Goal: Task Accomplishment & Management: Manage account settings

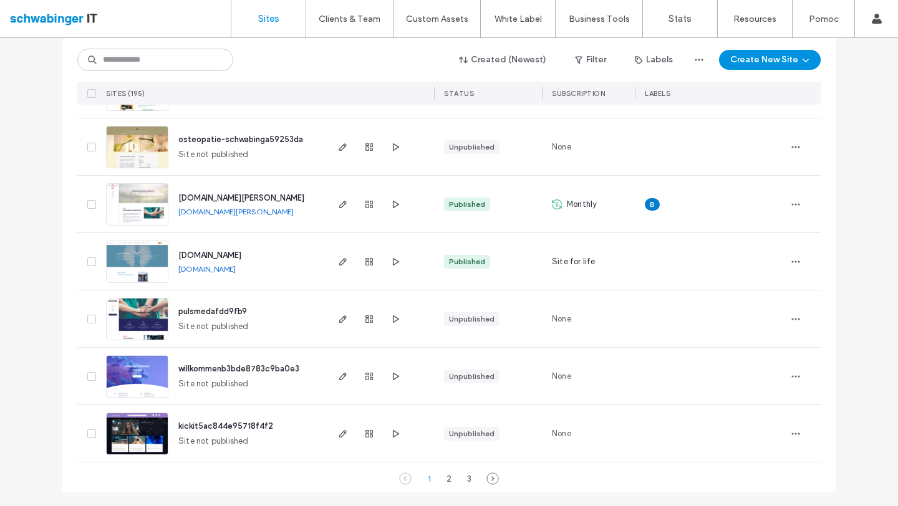
scroll to position [4086, 0]
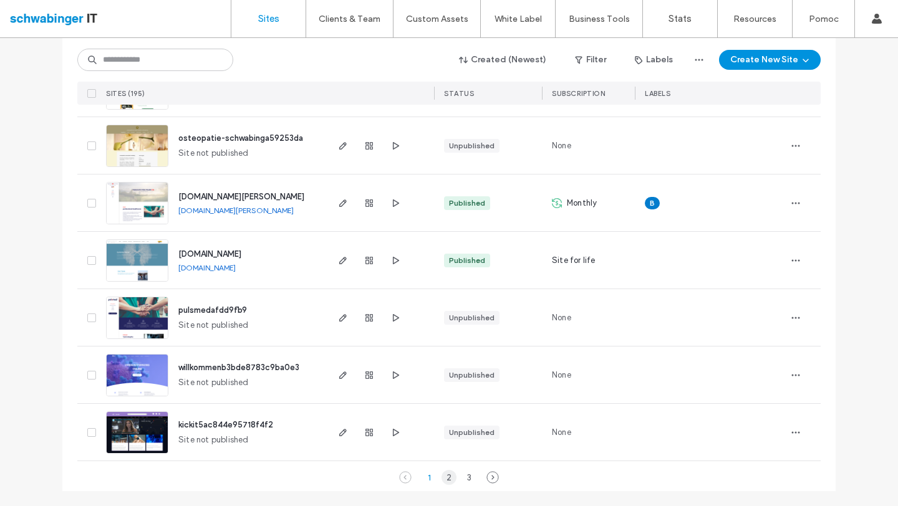
click at [445, 481] on div "2" at bounding box center [448, 477] width 15 height 15
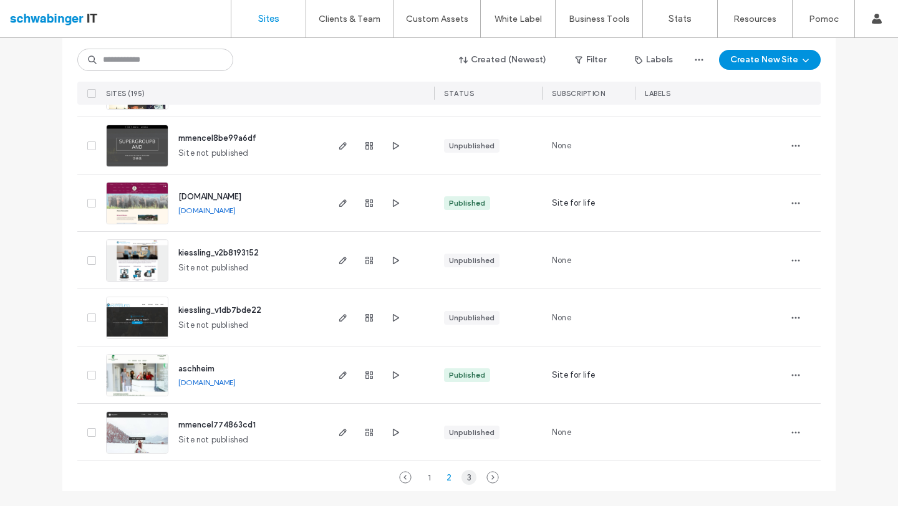
click at [464, 479] on div "3" at bounding box center [468, 477] width 15 height 15
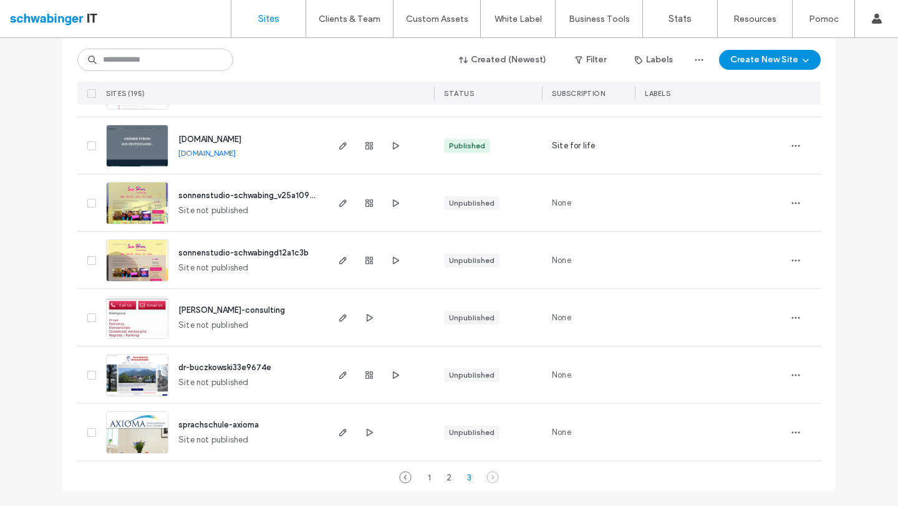
scroll to position [2365, 0]
click at [408, 322] on div at bounding box center [379, 317] width 108 height 57
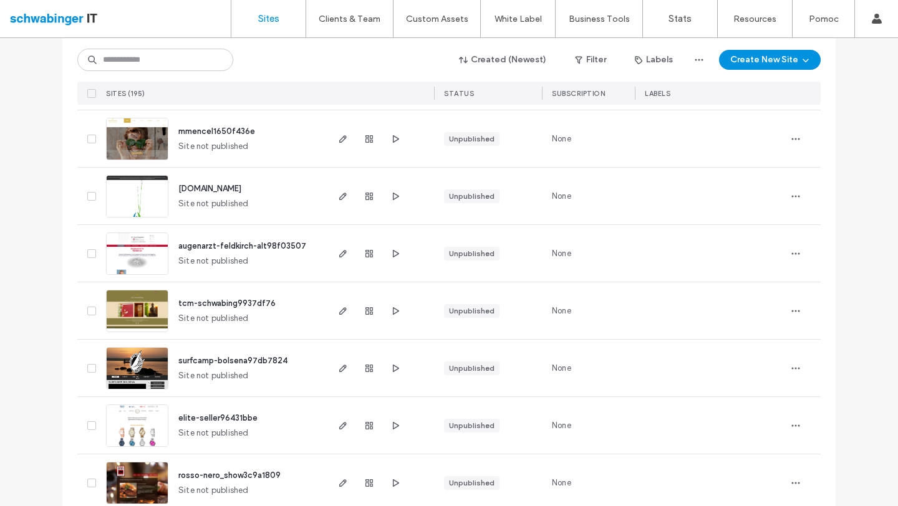
scroll to position [0, 0]
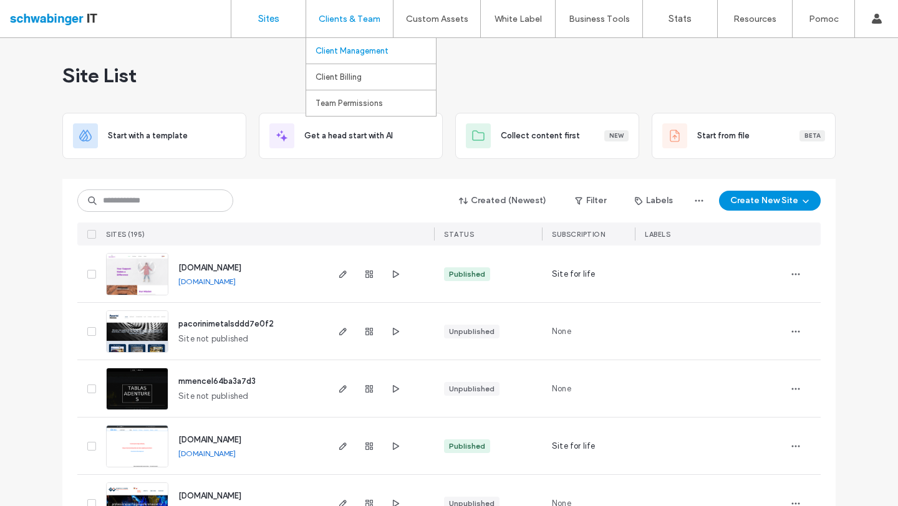
click at [359, 47] on label "Client Management" at bounding box center [351, 50] width 73 height 9
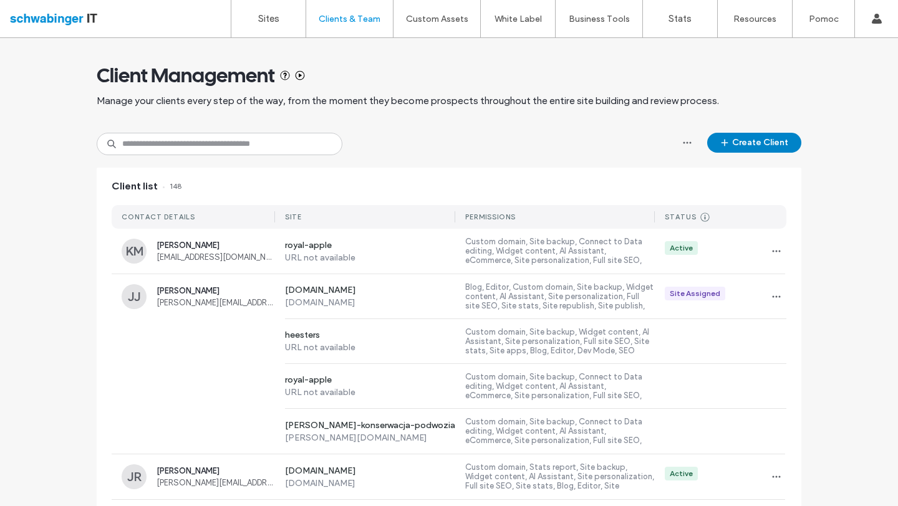
click at [751, 145] on button "Create Client" at bounding box center [754, 143] width 94 height 20
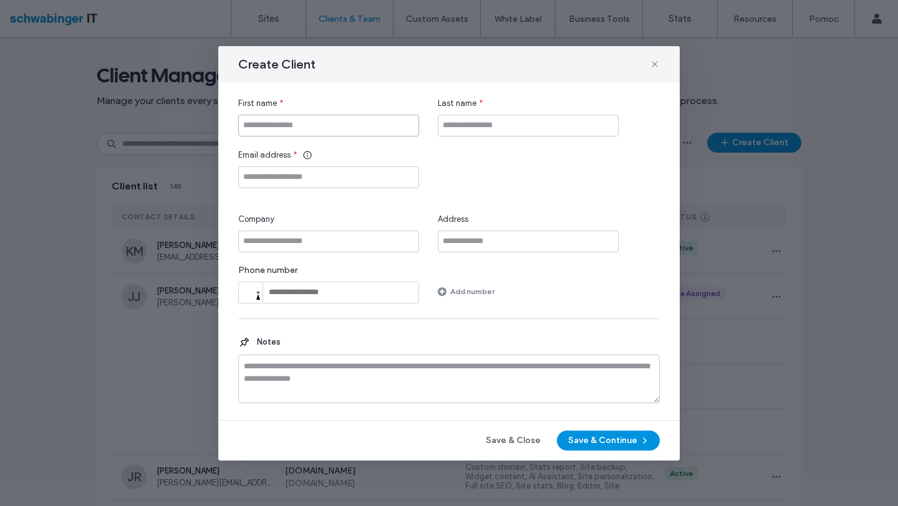
click at [294, 123] on input "First name" at bounding box center [328, 126] width 181 height 22
type input "*****"
click at [459, 120] on input "Last name" at bounding box center [528, 126] width 181 height 22
type input "**********"
click at [363, 178] on input "Email address" at bounding box center [328, 177] width 181 height 22
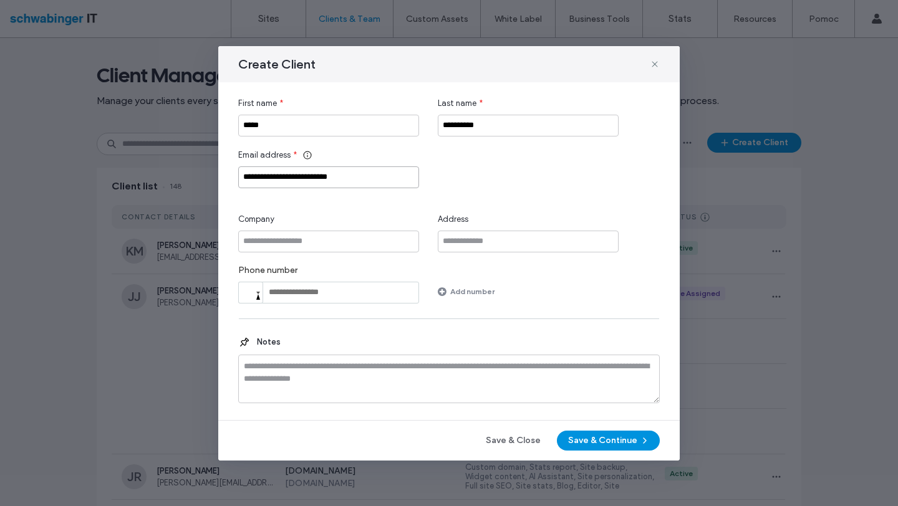
type input "**********"
click at [476, 183] on div "**********" at bounding box center [448, 168] width 421 height 39
click at [597, 442] on button "Save & Continue" at bounding box center [608, 441] width 103 height 20
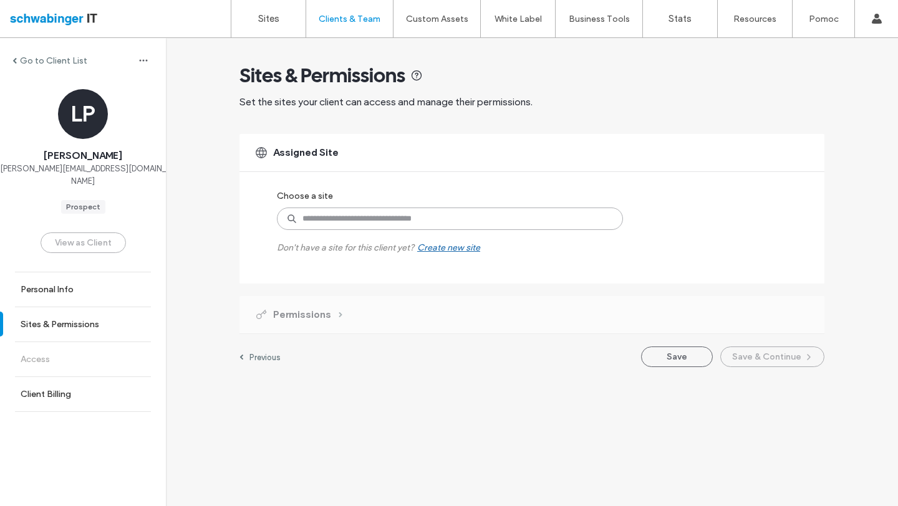
click at [340, 224] on input at bounding box center [450, 219] width 346 height 22
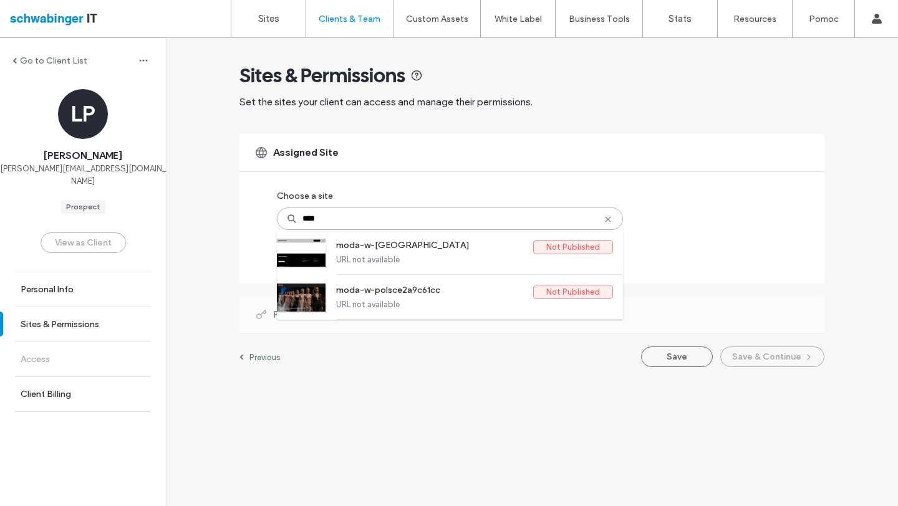
click at [601, 216] on input "****" at bounding box center [450, 219] width 346 height 22
type input "****"
click at [606, 218] on use at bounding box center [608, 219] width 6 height 6
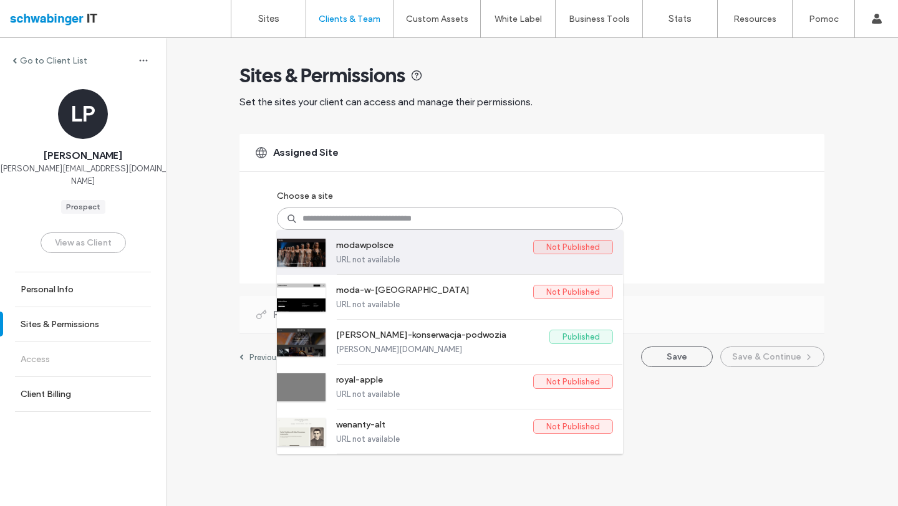
click at [397, 243] on label "modawpolsce" at bounding box center [434, 247] width 197 height 15
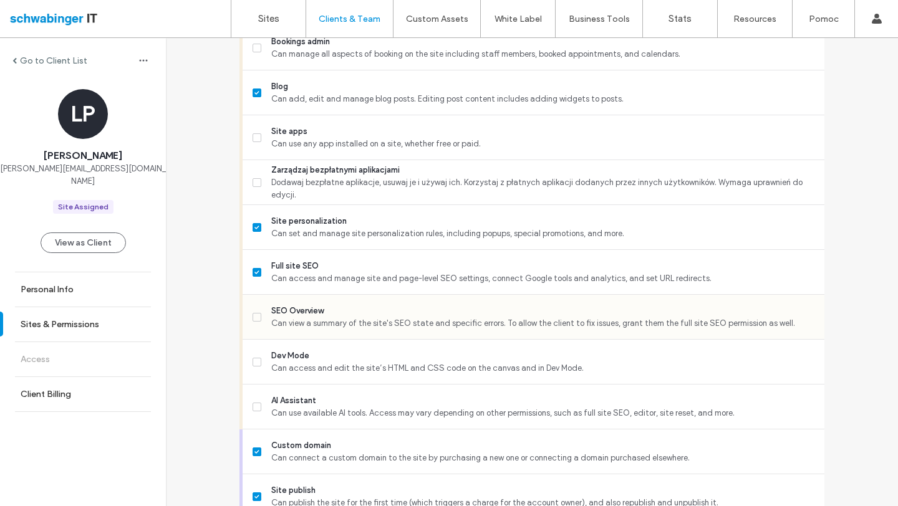
scroll to position [808, 0]
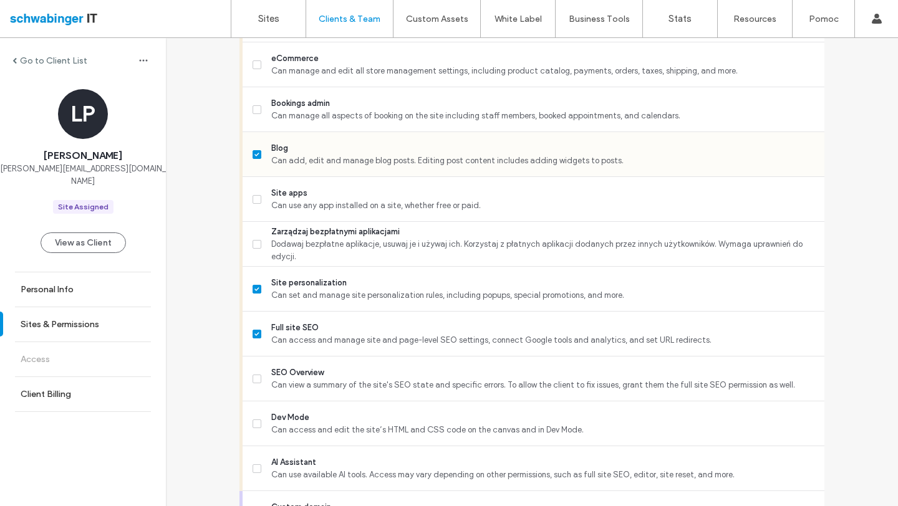
click at [277, 155] on span "Can add, edit and manage blog posts. Editing post content includes adding widge…" at bounding box center [542, 161] width 543 height 12
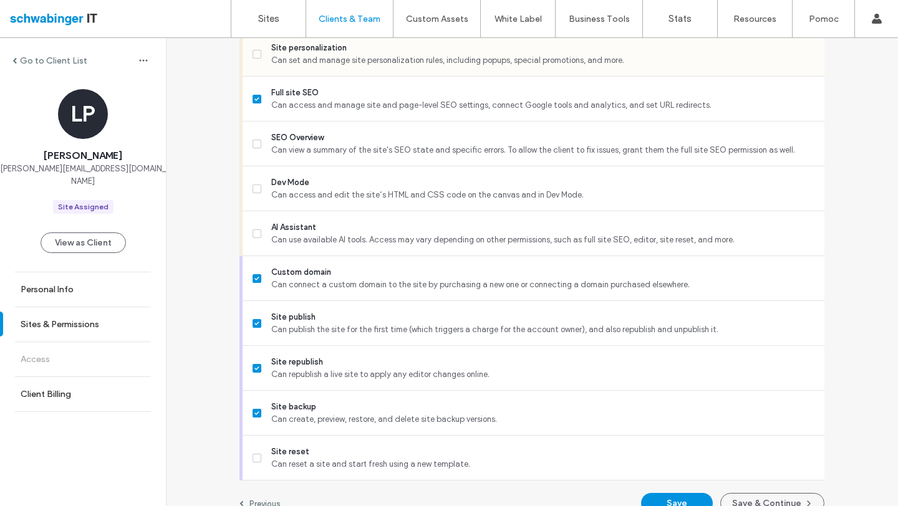
scroll to position [1063, 0]
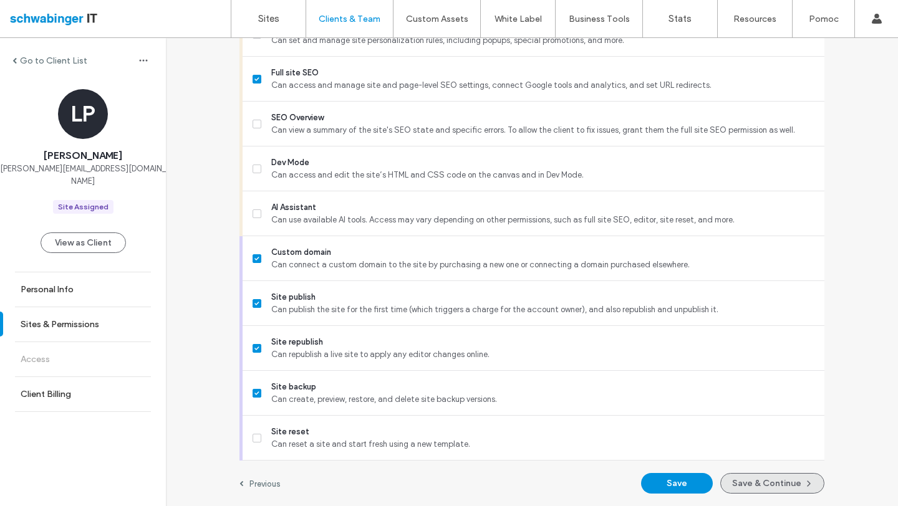
click at [748, 484] on button "Save & Continue" at bounding box center [772, 483] width 104 height 21
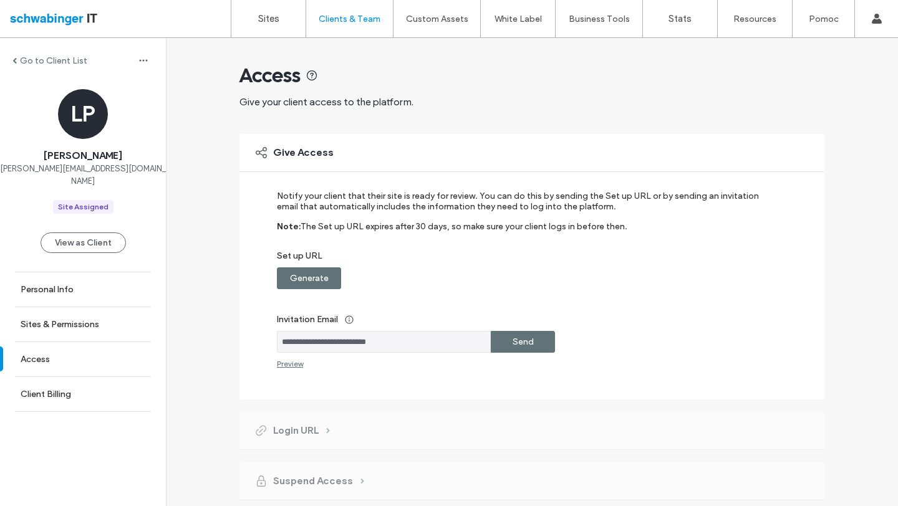
scroll to position [40, 0]
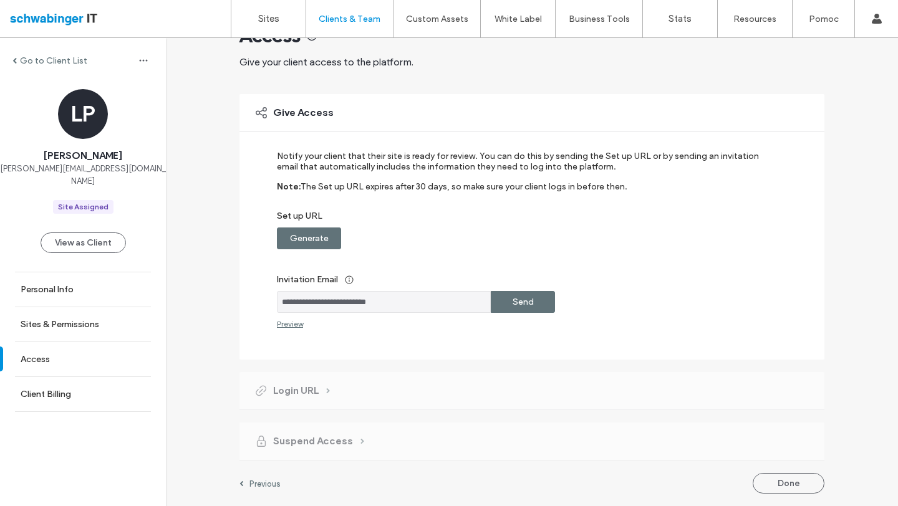
click at [307, 239] on label "Generate" at bounding box center [309, 238] width 39 height 23
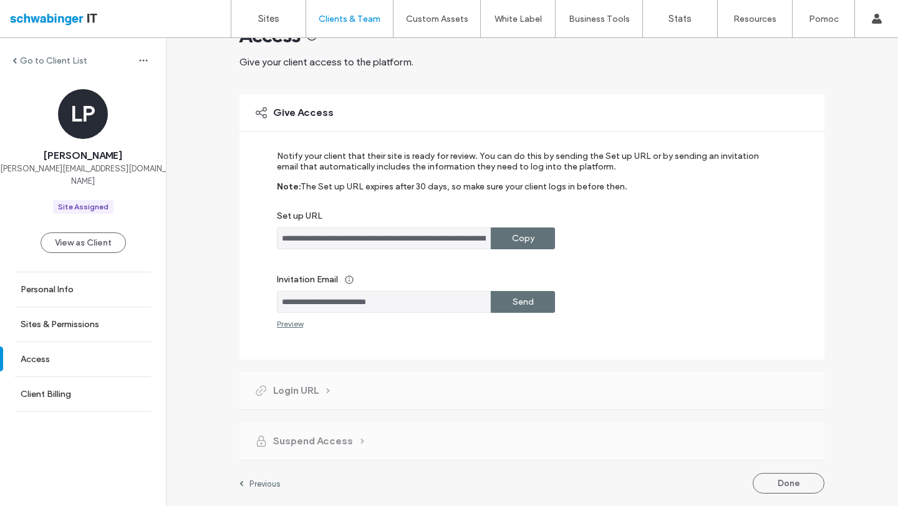
click at [517, 242] on label "Copy" at bounding box center [523, 238] width 22 height 23
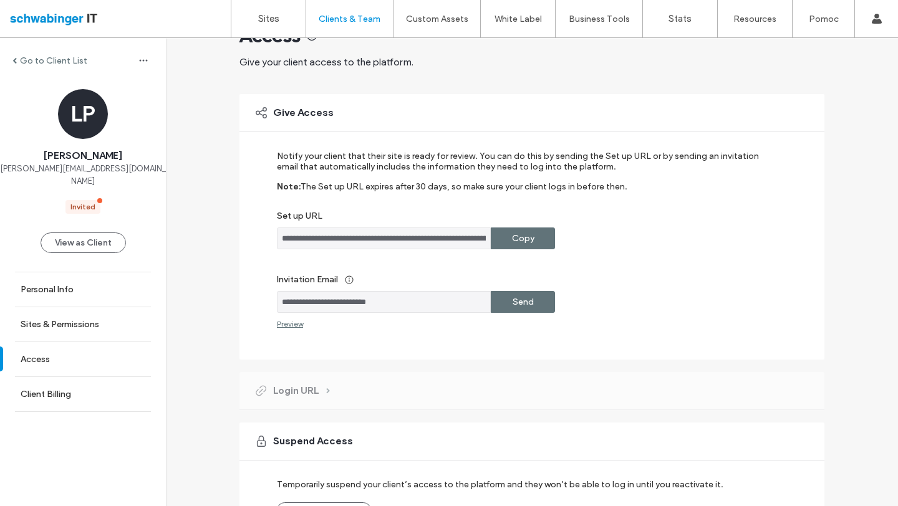
scroll to position [0, 0]
click at [268, 14] on label "Sites" at bounding box center [268, 18] width 21 height 11
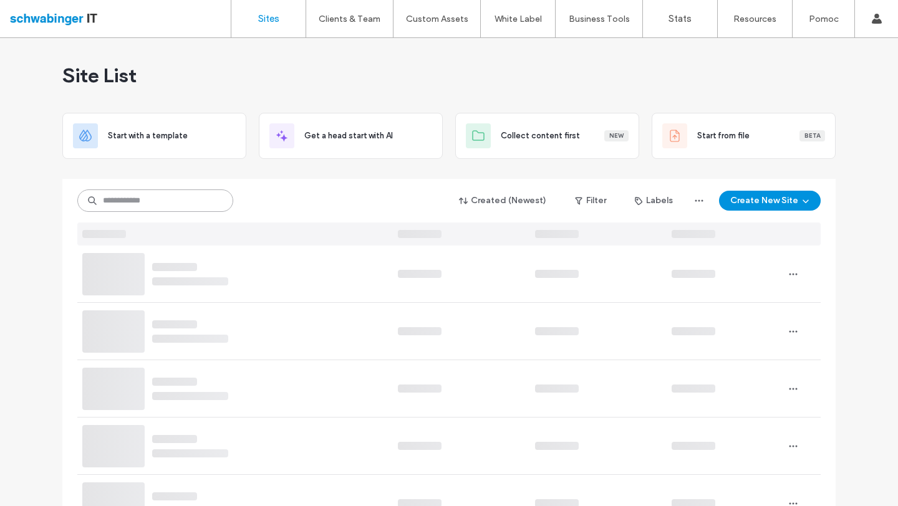
click at [176, 203] on input at bounding box center [155, 201] width 156 height 22
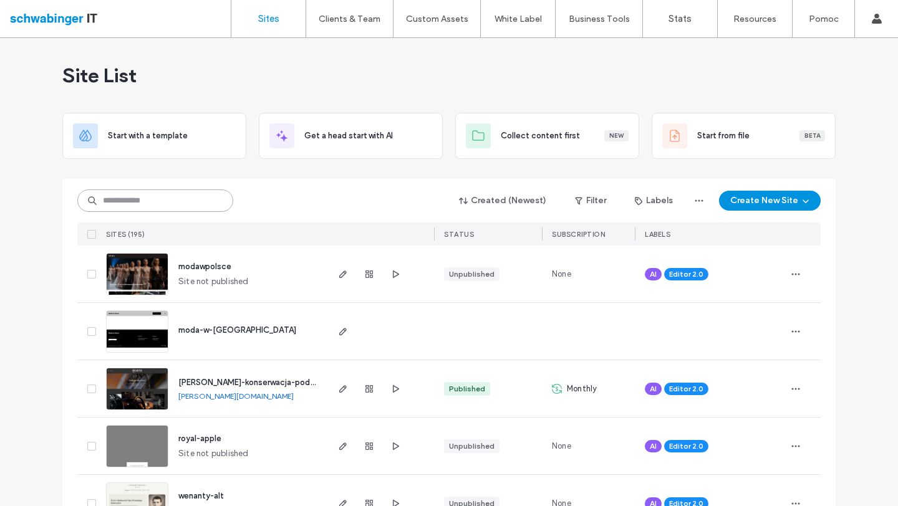
click at [176, 203] on input at bounding box center [155, 201] width 156 height 22
type input "*****"
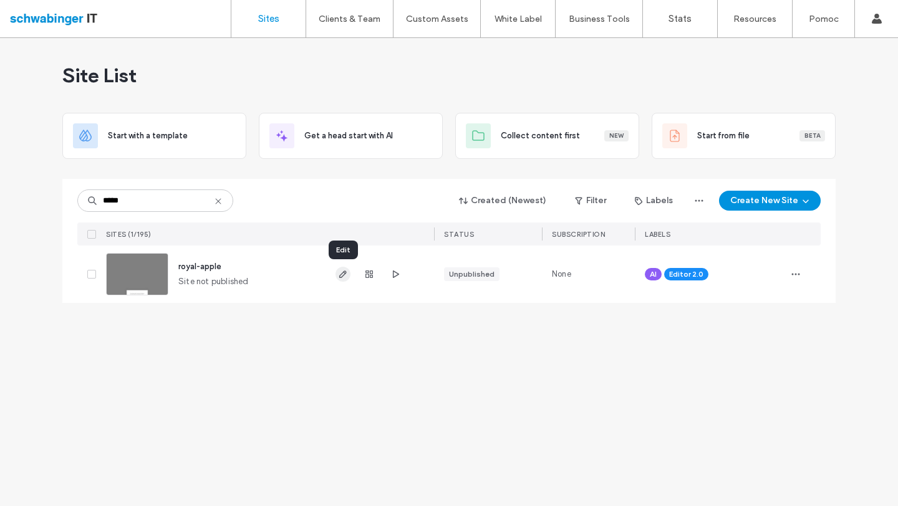
click at [346, 274] on icon "button" at bounding box center [343, 274] width 10 height 10
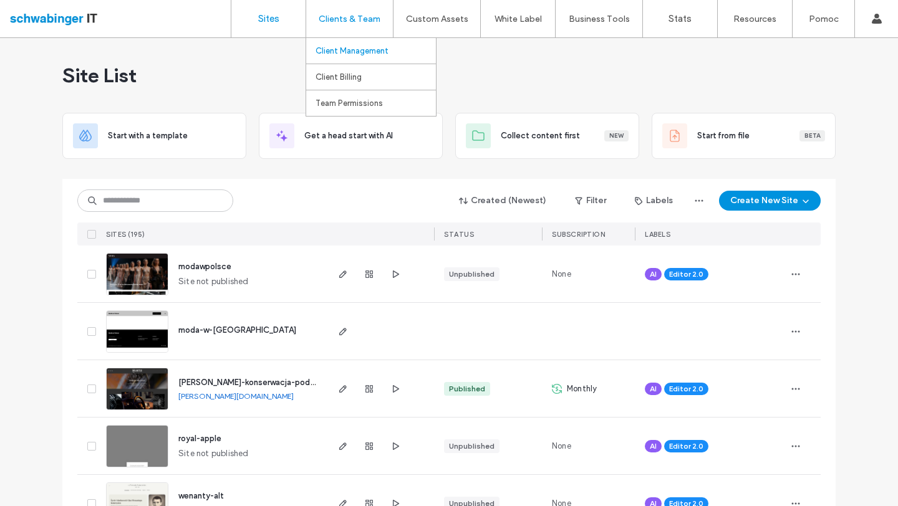
click at [344, 47] on label "Client Management" at bounding box center [351, 50] width 73 height 9
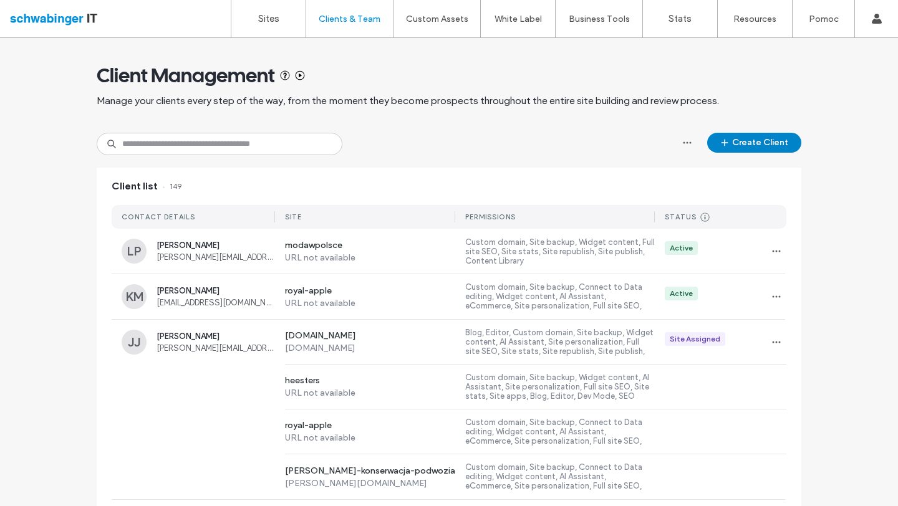
click at [764, 138] on button "Create Client" at bounding box center [754, 143] width 94 height 20
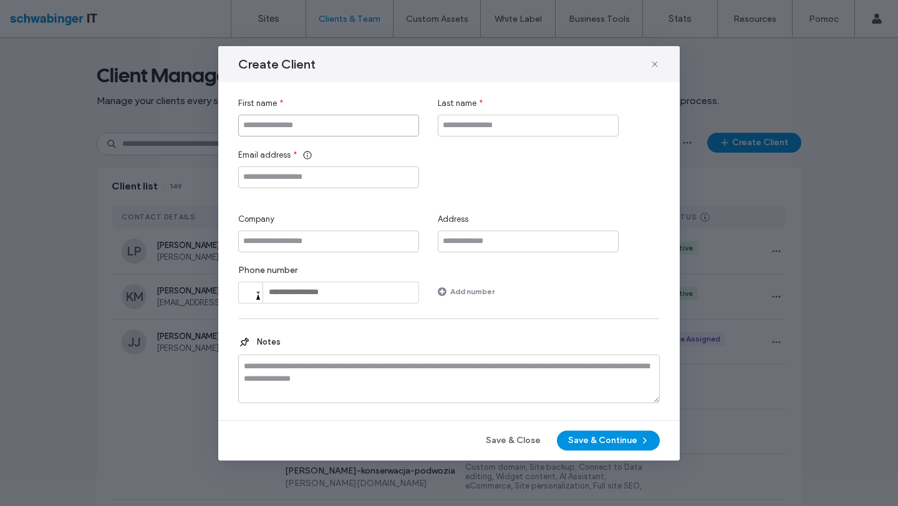
click at [291, 131] on input "First name" at bounding box center [328, 126] width 181 height 22
type input "*****"
click at [506, 118] on input "Last name" at bounding box center [528, 126] width 181 height 22
type input "*"
type input "********"
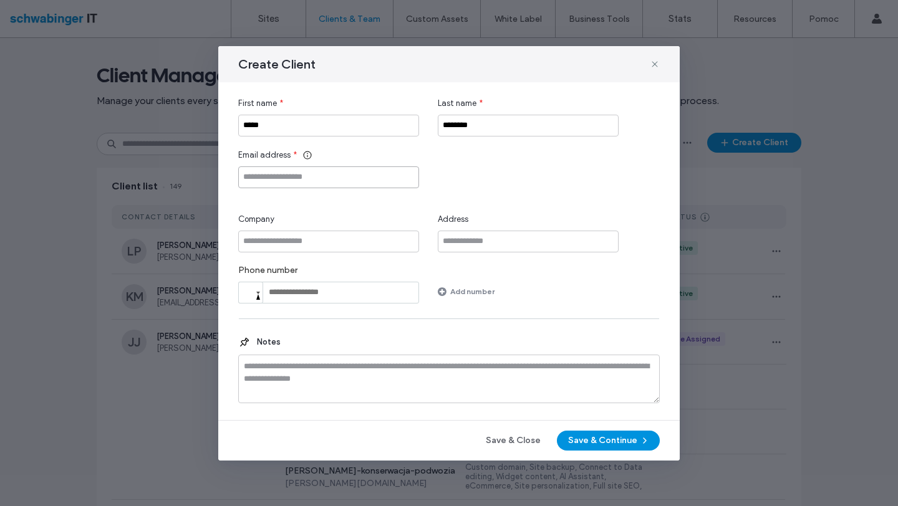
click at [307, 181] on input "Email address" at bounding box center [328, 177] width 181 height 22
click at [284, 180] on input "**********" at bounding box center [328, 177] width 181 height 22
type input "**********"
click at [531, 180] on div "**********" at bounding box center [448, 168] width 421 height 39
click at [621, 445] on button "Save & Continue" at bounding box center [608, 441] width 103 height 20
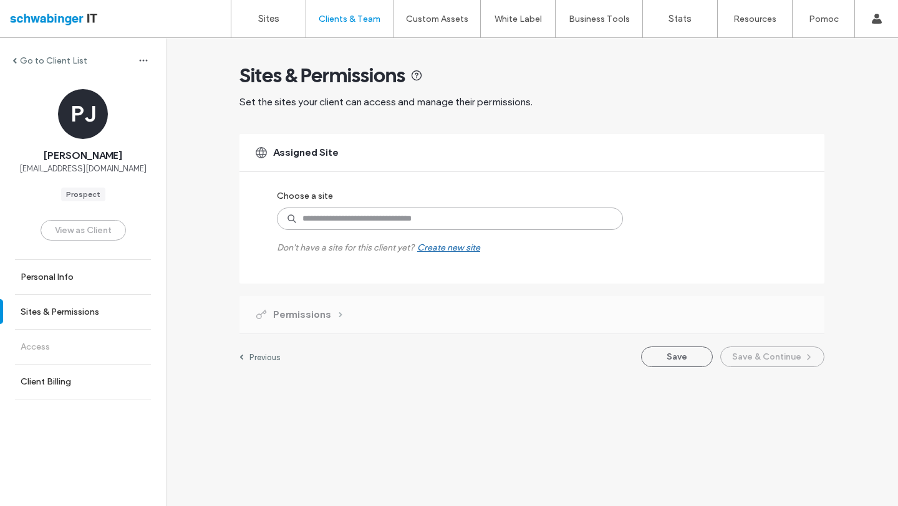
click at [376, 216] on input at bounding box center [450, 219] width 346 height 22
type input "***"
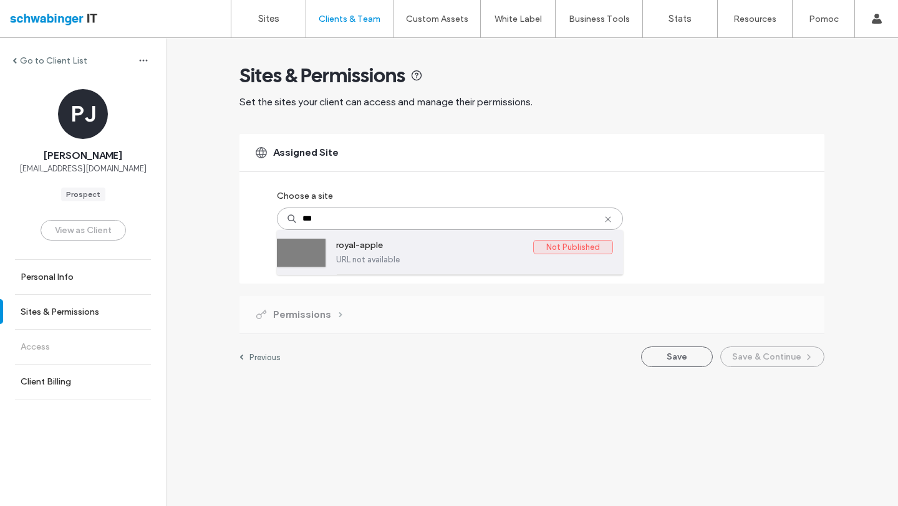
click at [397, 251] on label "royal-apple" at bounding box center [434, 247] width 197 height 15
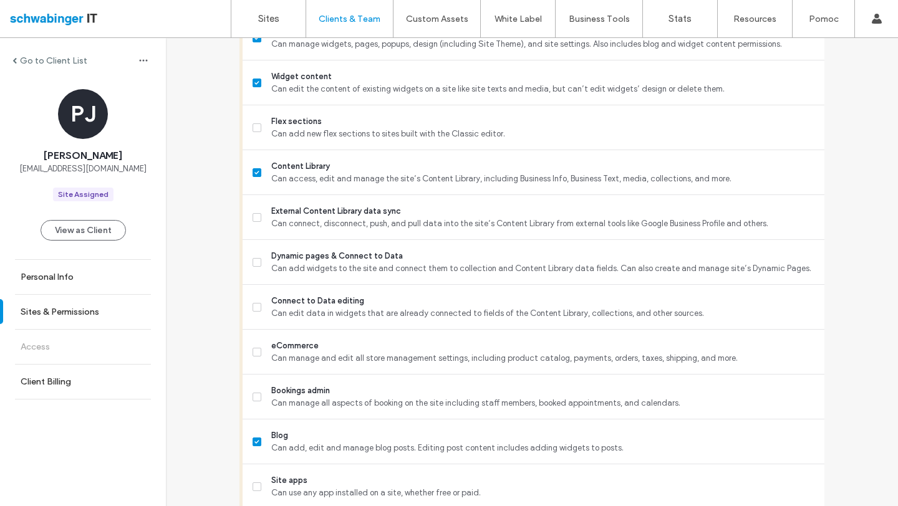
scroll to position [522, 0]
click at [253, 347] on span at bounding box center [257, 350] width 9 height 9
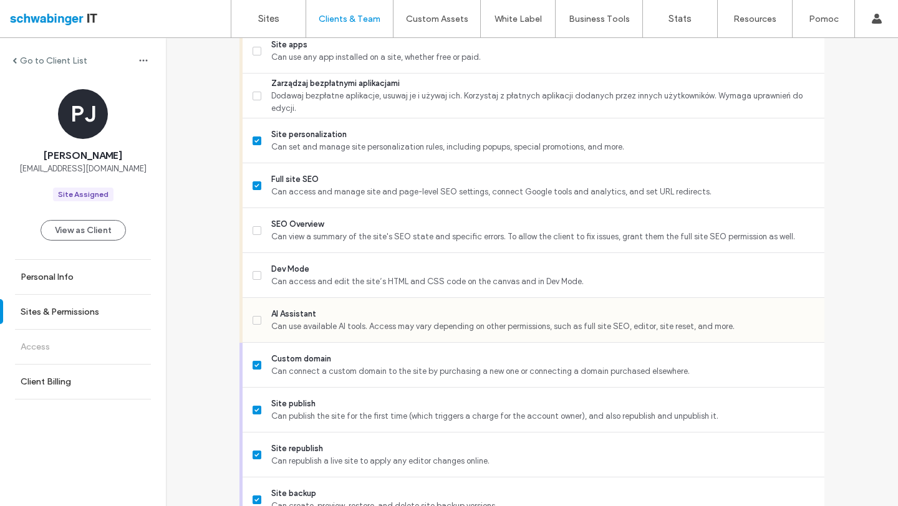
scroll to position [956, 0]
click at [257, 267] on label "Dev Mode Can access and edit the site’s HTML and CSS code on the canvas and in …" at bounding box center [534, 276] width 562 height 25
click at [257, 226] on label "SEO Overview Can view a summary of the site's SEO state and specific errors. To…" at bounding box center [534, 231] width 562 height 25
click at [279, 323] on span "Can use available AI tools. Access may vary depending on other permissions, suc…" at bounding box center [542, 327] width 543 height 12
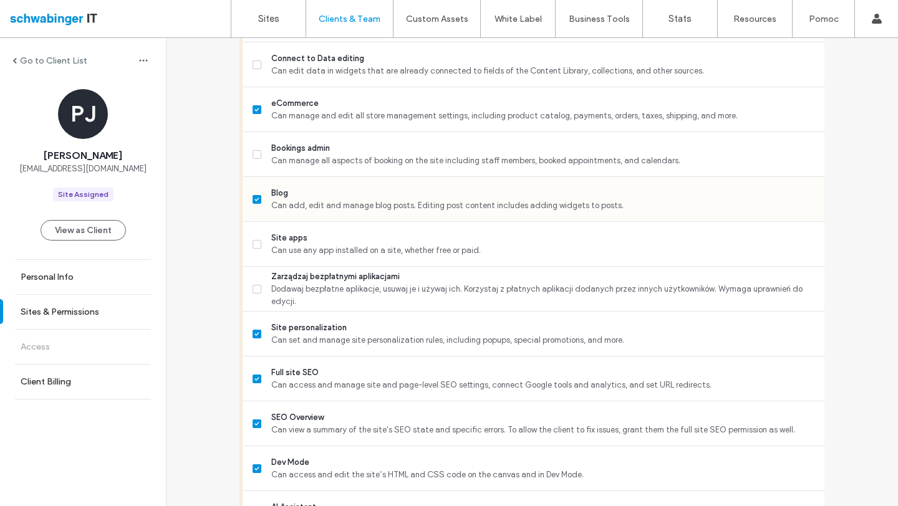
scroll to position [744, 0]
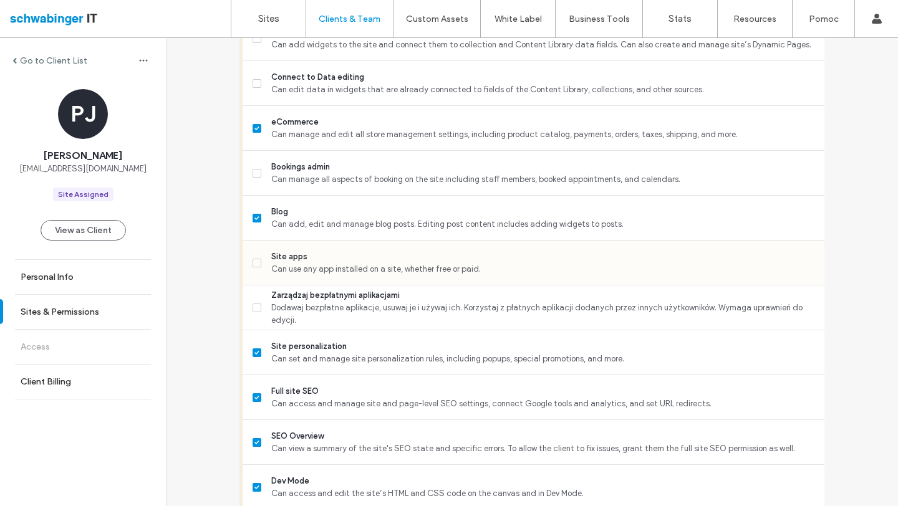
click at [285, 276] on div "Site apps Can use any app installed on a site, whether free or paid." at bounding box center [539, 263] width 572 height 44
click at [305, 307] on span "Dodawaj bezpłatne aplikacje, usuwaj je i używaj ich. Korzystaj z płatnych aplik…" at bounding box center [542, 314] width 543 height 25
click at [254, 266] on span at bounding box center [257, 263] width 9 height 9
click at [310, 176] on span "Can manage all aspects of booking on the site including staff members, booked a…" at bounding box center [542, 179] width 543 height 12
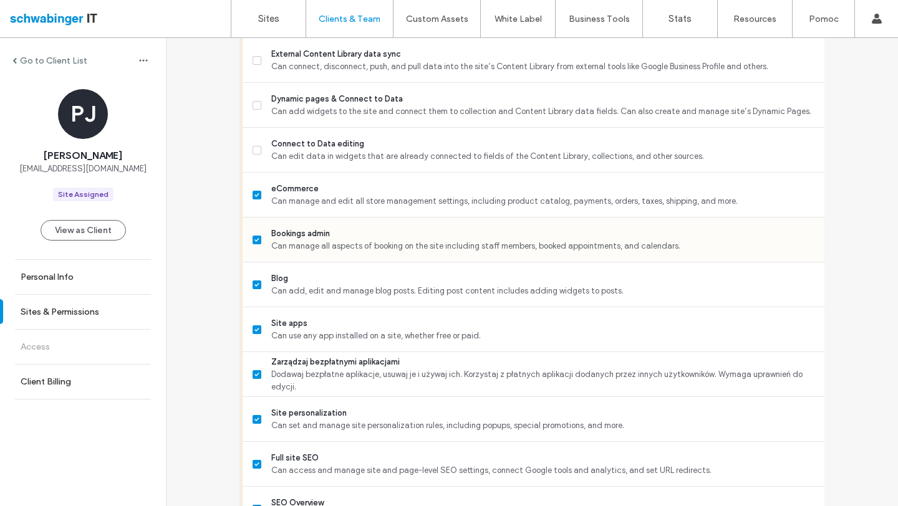
scroll to position [647, 0]
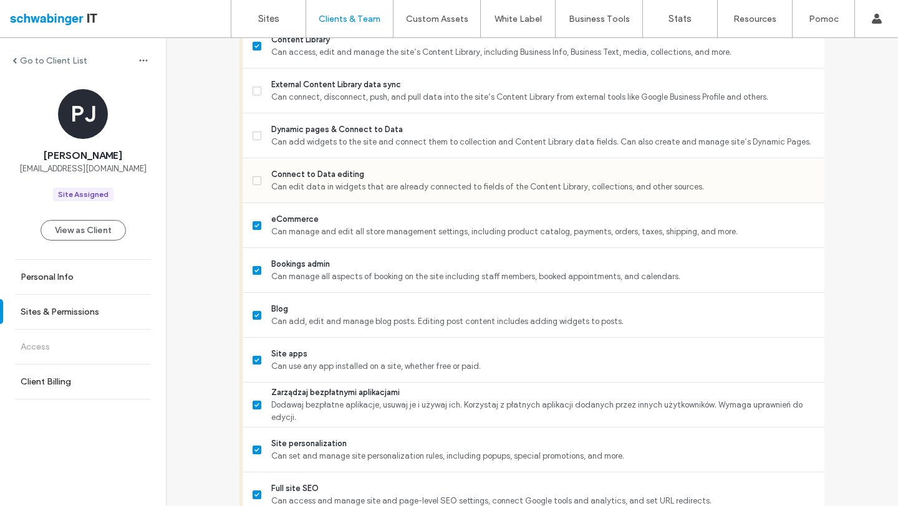
click at [302, 174] on span "Connect to Data editing" at bounding box center [542, 174] width 543 height 12
click at [308, 127] on span "Dynamic pages & Connect to Data" at bounding box center [542, 129] width 543 height 12
click at [306, 93] on span "Can connect, disconnect, push, and pull data into the site’s Content Library fr…" at bounding box center [542, 97] width 543 height 12
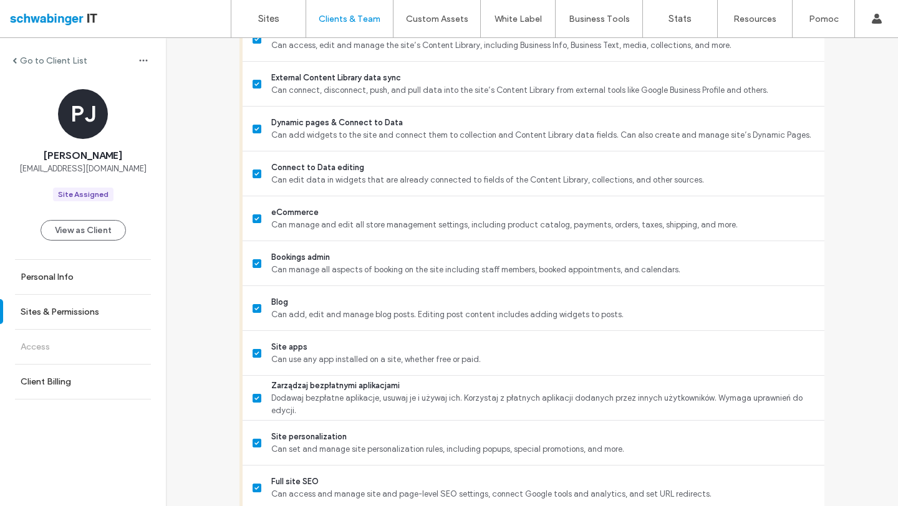
scroll to position [1063, 0]
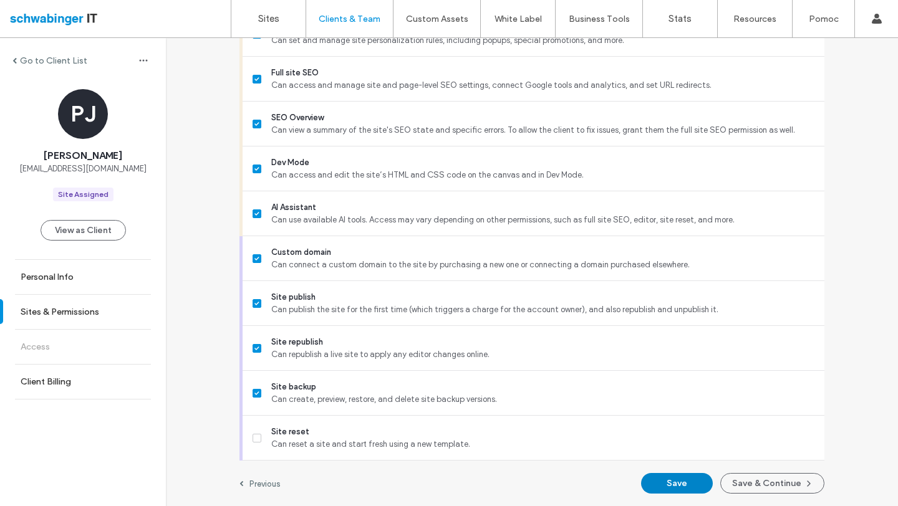
click at [698, 480] on button "Save" at bounding box center [677, 483] width 72 height 21
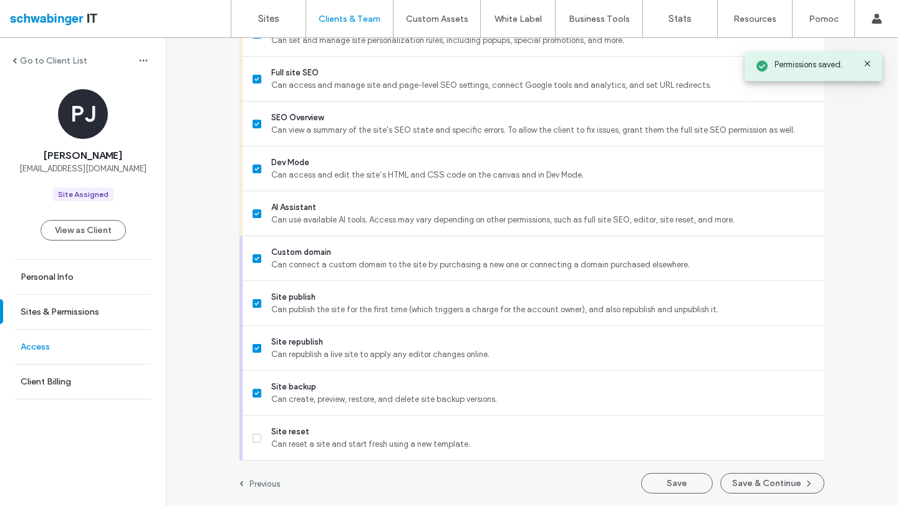
click at [17, 336] on link "Access" at bounding box center [83, 347] width 166 height 34
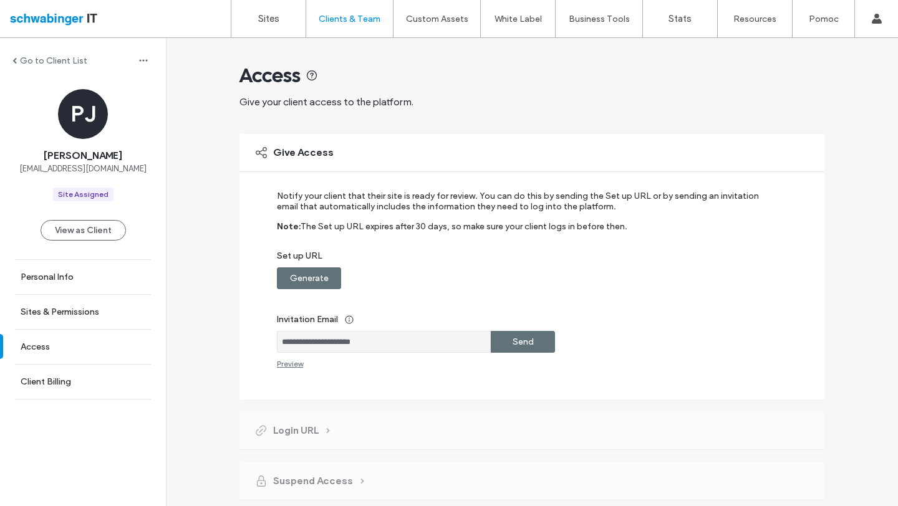
click at [310, 273] on label "Generate" at bounding box center [309, 278] width 39 height 23
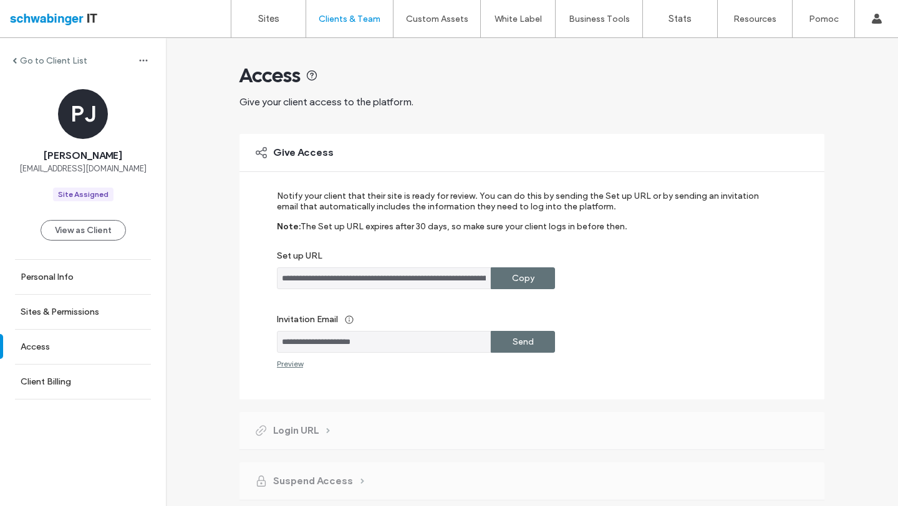
click at [504, 276] on div "Copy" at bounding box center [523, 278] width 64 height 22
click at [276, 23] on label "Sites" at bounding box center [268, 18] width 21 height 11
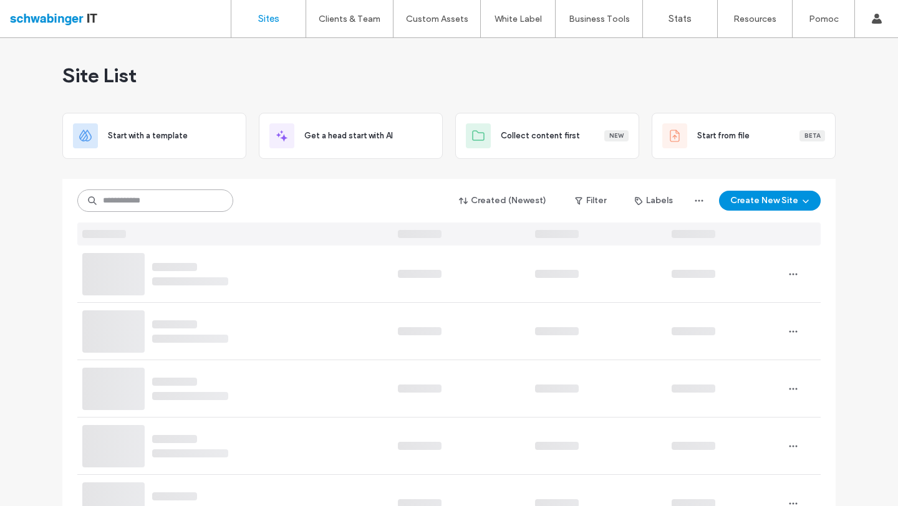
click at [172, 204] on input at bounding box center [155, 201] width 156 height 22
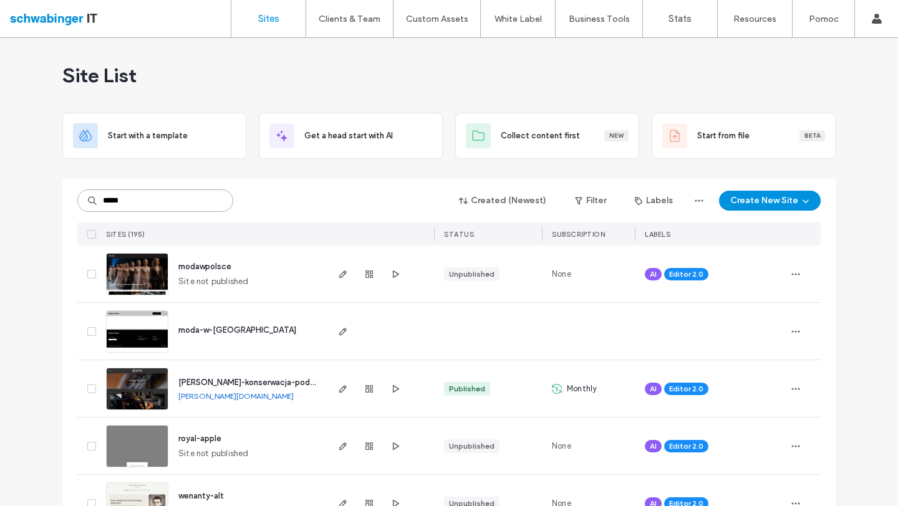
type input "*****"
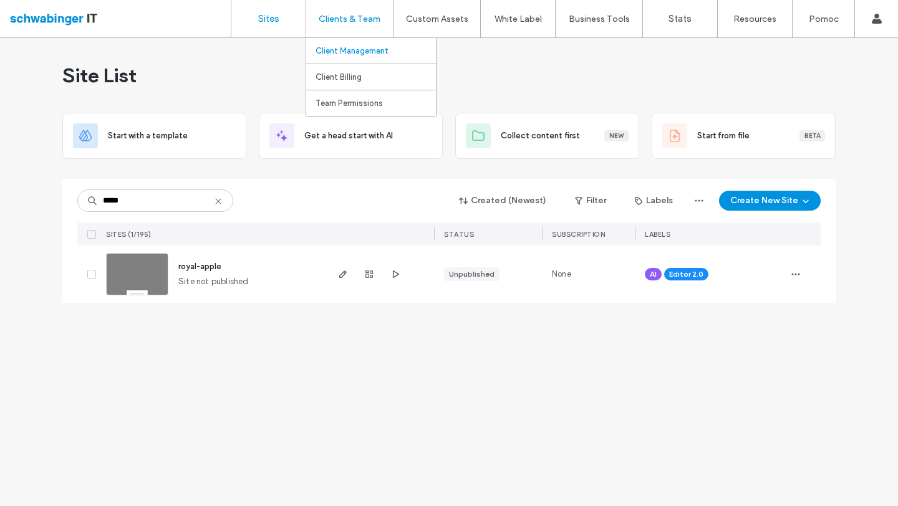
click at [340, 54] on label "Client Management" at bounding box center [351, 50] width 73 height 9
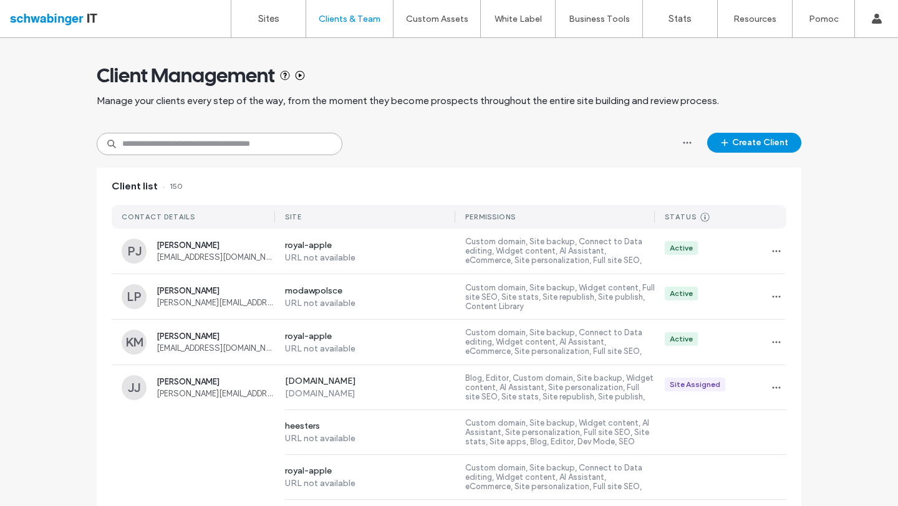
click at [216, 148] on input at bounding box center [220, 144] width 246 height 22
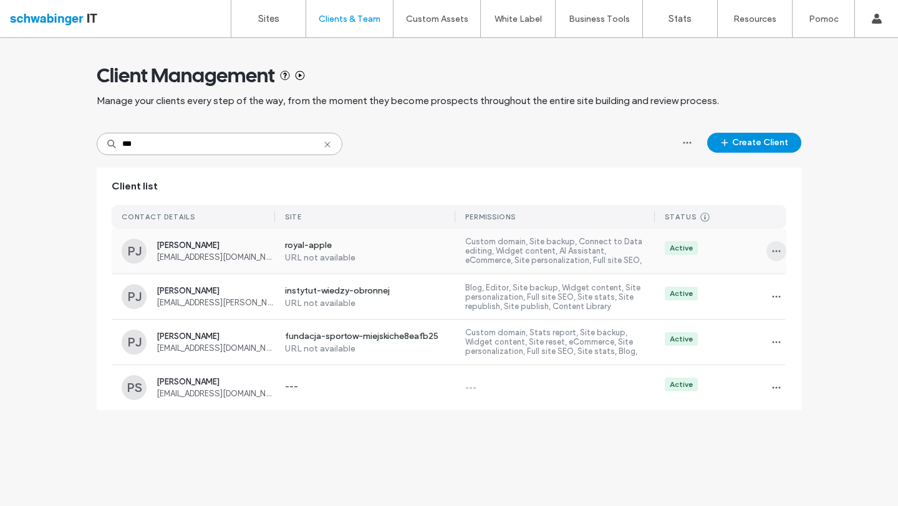
type input "***"
click at [781, 252] on icon "button" at bounding box center [776, 251] width 10 height 10
click at [807, 335] on span "Delete client" at bounding box center [815, 331] width 47 height 12
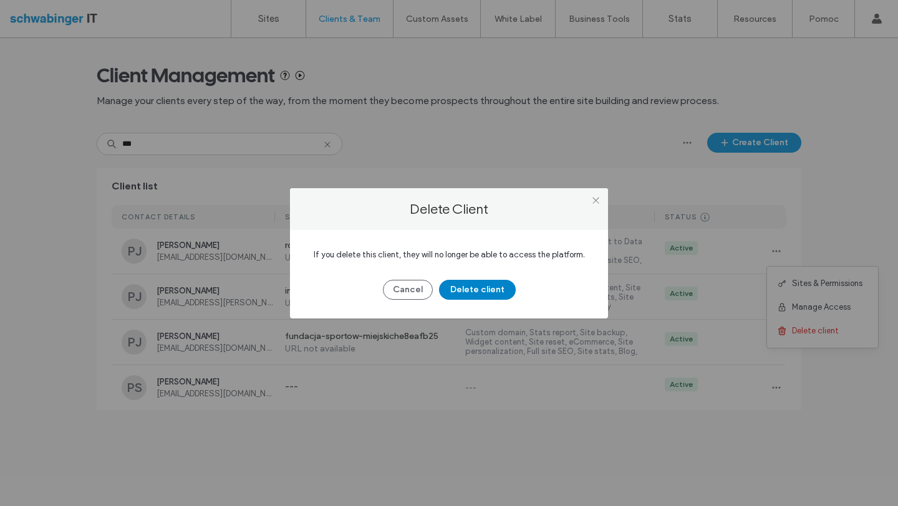
click at [479, 283] on button "Delete client" at bounding box center [477, 290] width 77 height 20
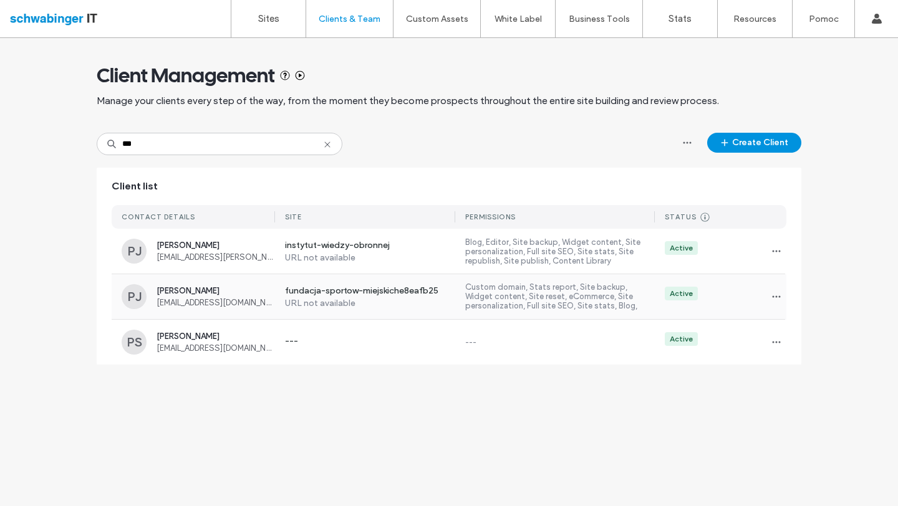
click at [231, 302] on span "jaworski1972@gmail.com" at bounding box center [215, 302] width 118 height 9
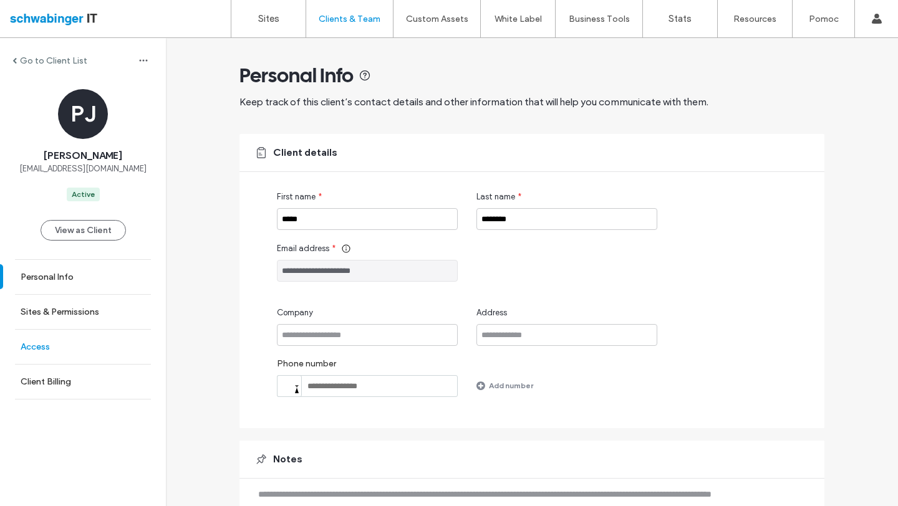
click at [31, 346] on label "Access" at bounding box center [35, 347] width 29 height 11
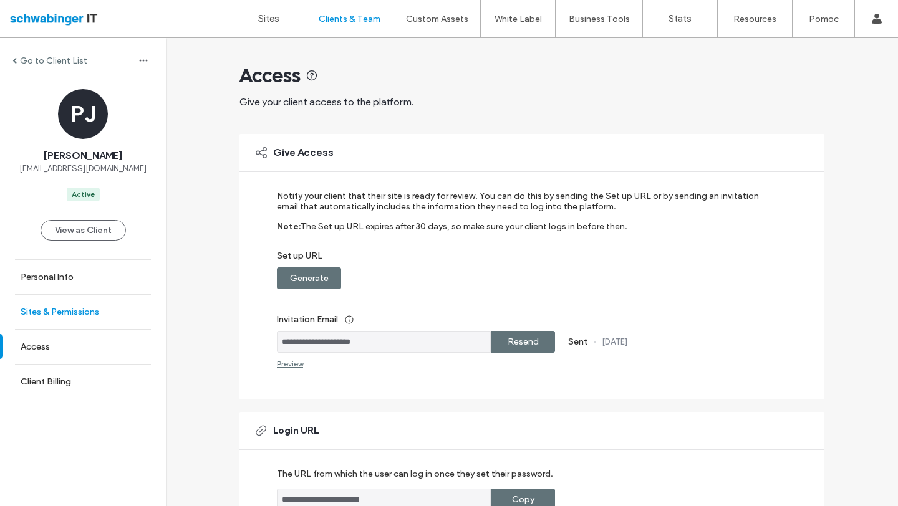
click at [53, 312] on label "Sites & Permissions" at bounding box center [60, 312] width 79 height 11
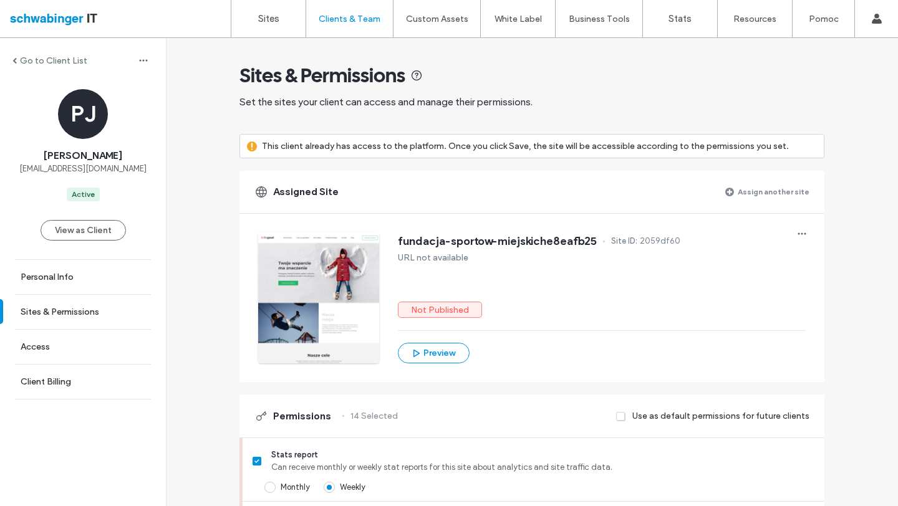
click at [767, 191] on label "Assign another site" at bounding box center [774, 192] width 72 height 22
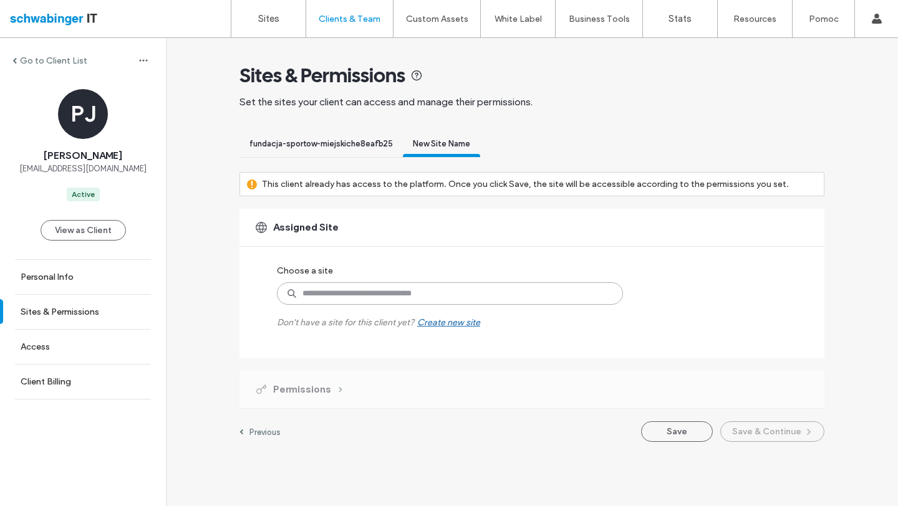
click at [420, 297] on input at bounding box center [450, 293] width 346 height 22
type input "*"
type input "*****"
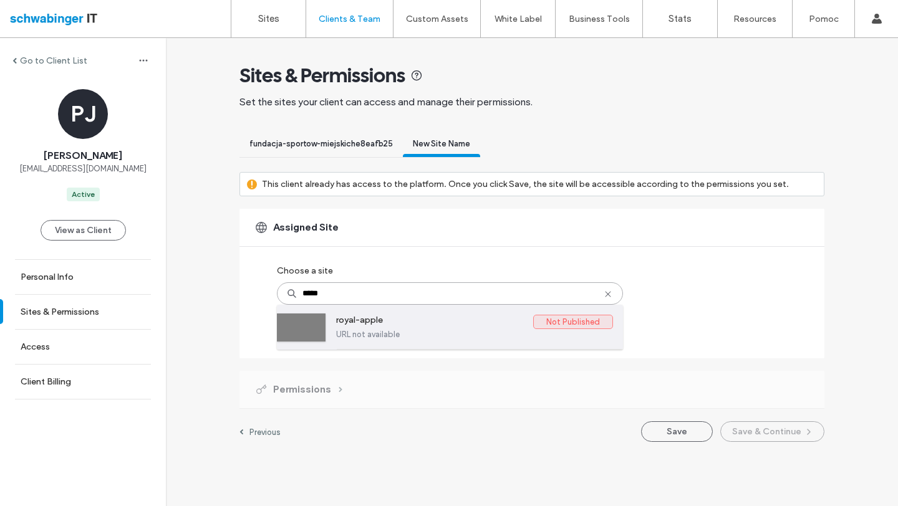
click at [433, 339] on div "royal-apple Not Published URL not available" at bounding box center [474, 327] width 277 height 44
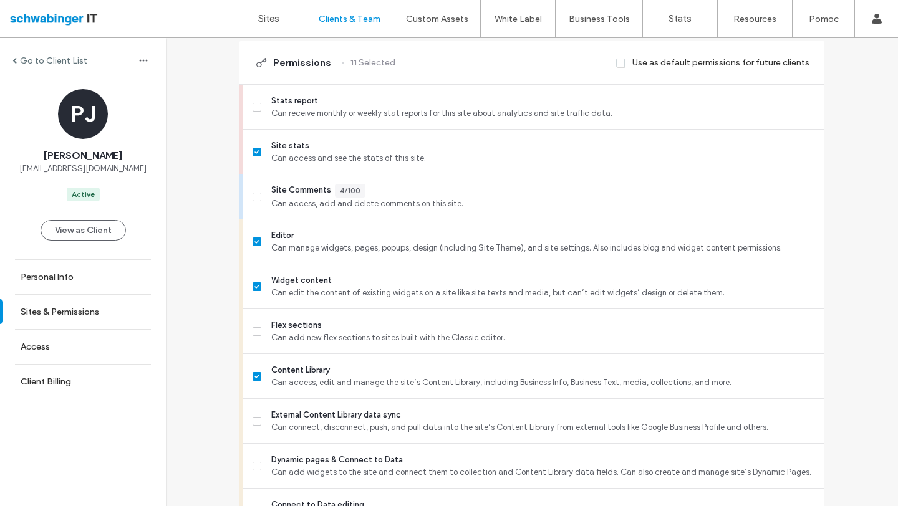
scroll to position [388, 0]
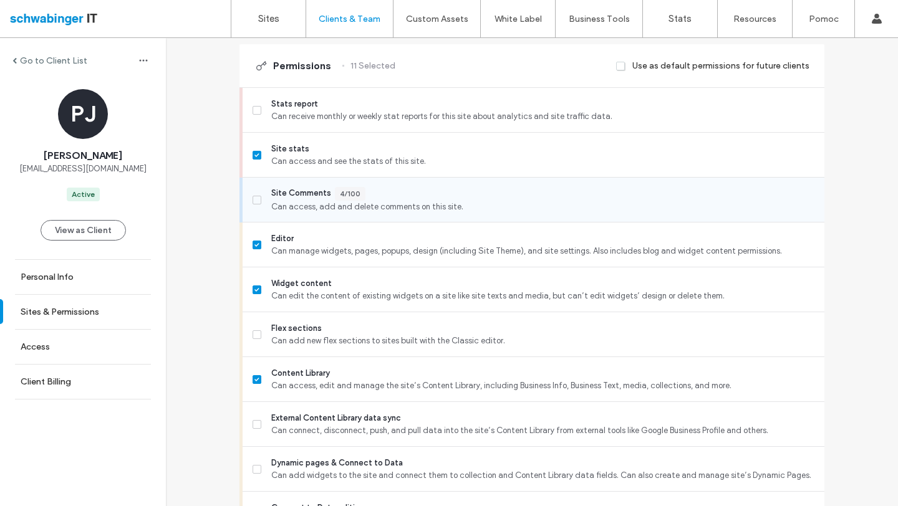
click at [271, 205] on span "Can access, add and delete comments on this site." at bounding box center [542, 207] width 543 height 12
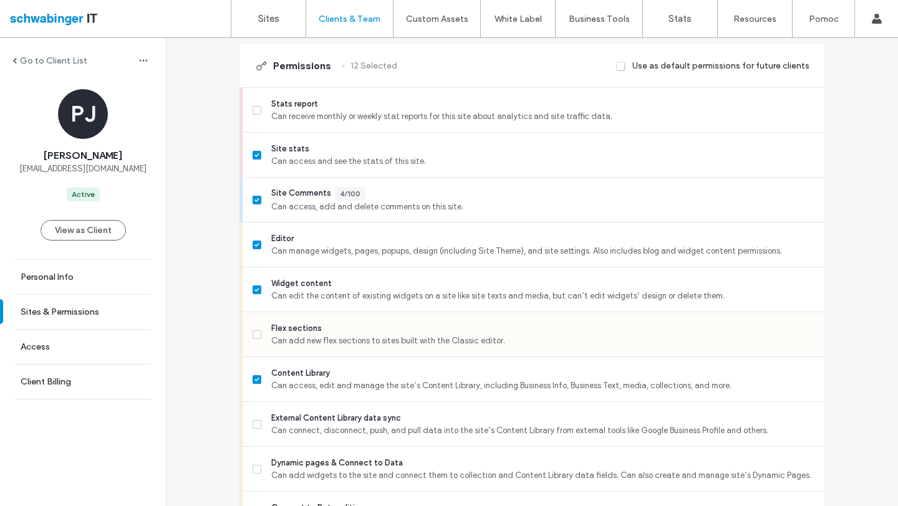
click at [295, 330] on span "Flex sections" at bounding box center [542, 328] width 543 height 12
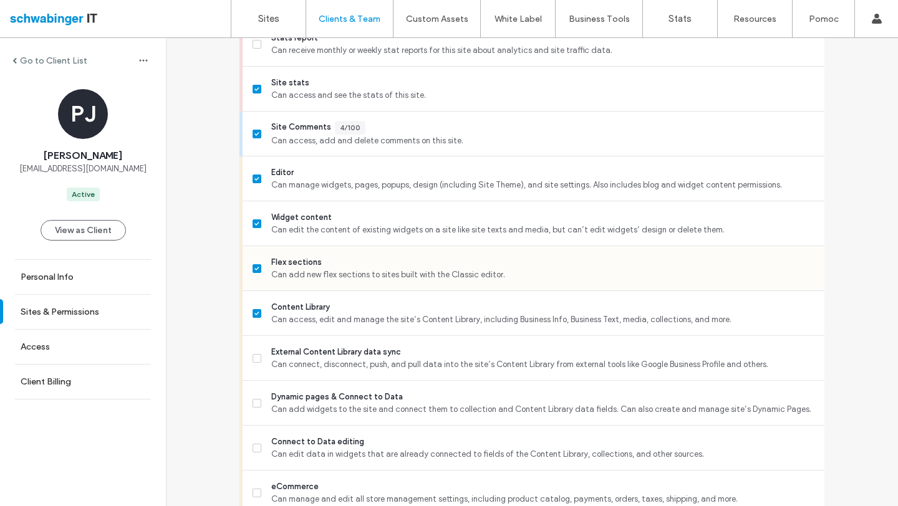
scroll to position [479, 0]
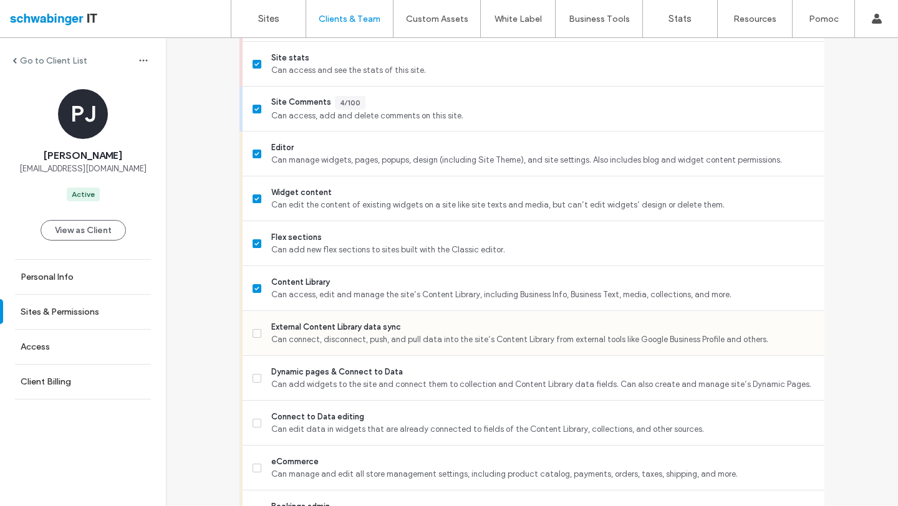
click at [307, 321] on span "External Content Library data sync" at bounding box center [542, 327] width 543 height 12
click at [303, 401] on div "Connect to Data editing Can edit data in widgets that are already connected to …" at bounding box center [539, 423] width 572 height 44
click at [271, 380] on span "Can add widgets to the site and connect them to collection and Content Library …" at bounding box center [542, 384] width 543 height 12
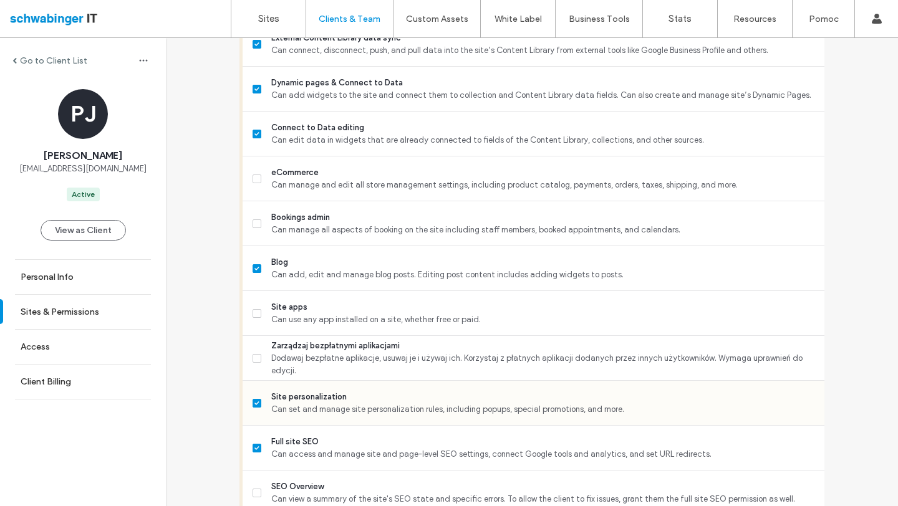
scroll to position [836, 0]
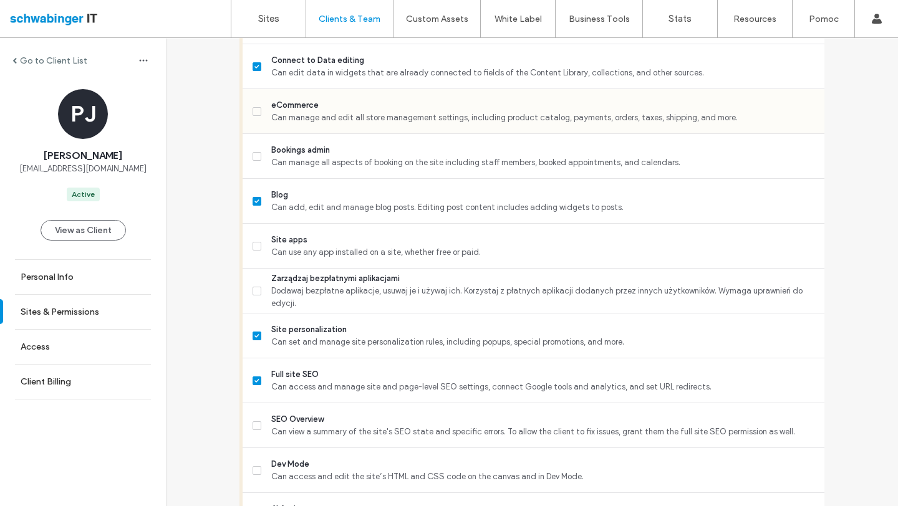
click at [297, 102] on span "eCommerce" at bounding box center [542, 105] width 543 height 12
click at [330, 165] on span "Can manage all aspects of booking on the site including staff members, booked a…" at bounding box center [542, 162] width 543 height 12
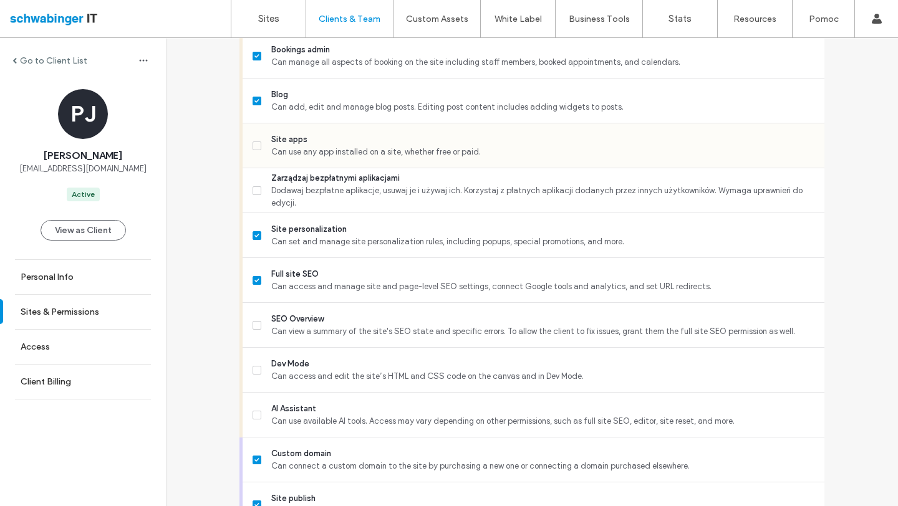
scroll to position [973, 0]
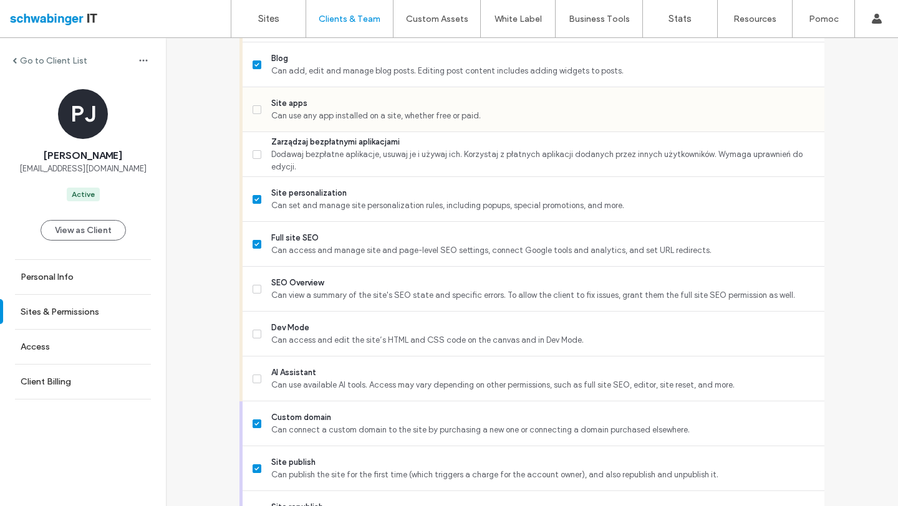
click at [322, 127] on div "Site apps Can use any app installed on a site, whether free or paid." at bounding box center [539, 109] width 572 height 44
click at [324, 150] on span "Dodawaj bezpłatne aplikacje, usuwaj je i używaj ich. Korzystaj z płatnych aplik…" at bounding box center [542, 160] width 543 height 25
click at [266, 108] on label "Site apps Can use any app installed on a site, whether free or paid." at bounding box center [534, 109] width 562 height 25
click at [316, 302] on div "SEO Overview Can view a summary of the site's SEO state and specific errors. To…" at bounding box center [539, 289] width 572 height 44
click at [310, 327] on span "Dev Mode" at bounding box center [542, 328] width 543 height 12
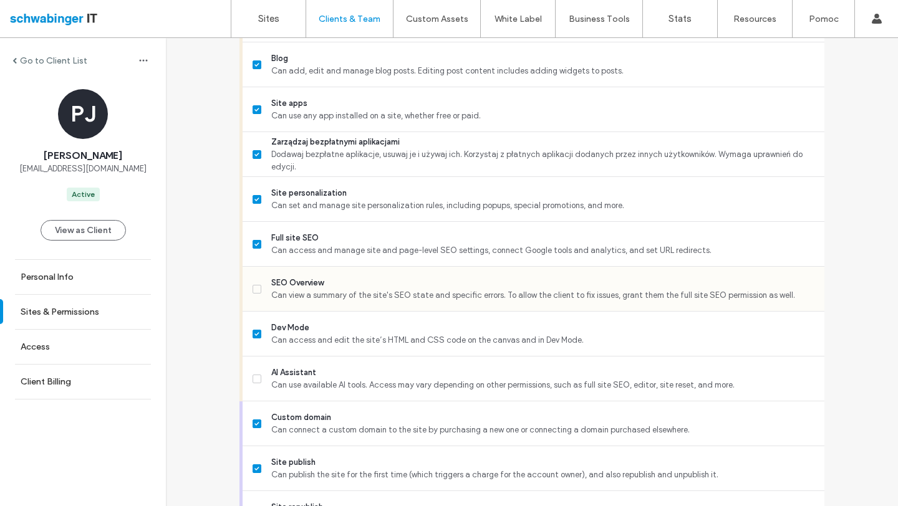
click at [264, 290] on label "SEO Overview Can view a summary of the site's SEO state and specific errors. To…" at bounding box center [534, 289] width 562 height 25
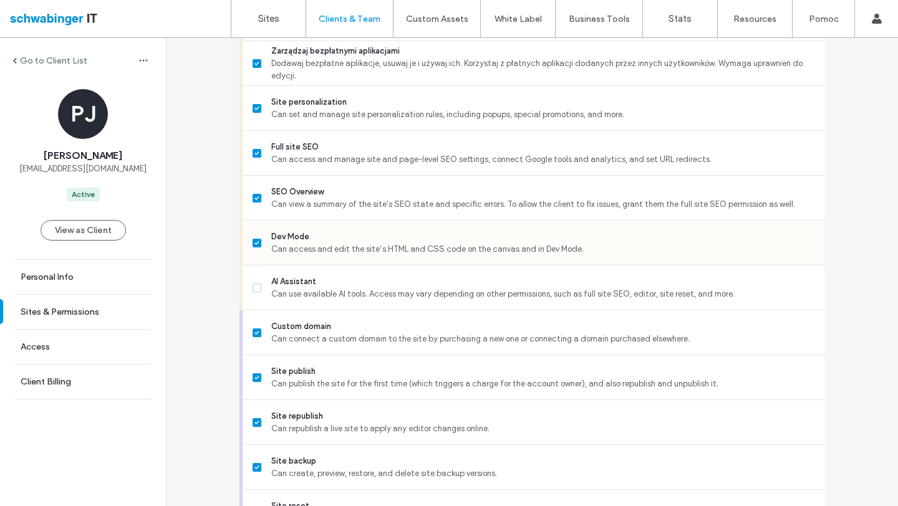
scroll to position [1138, 0]
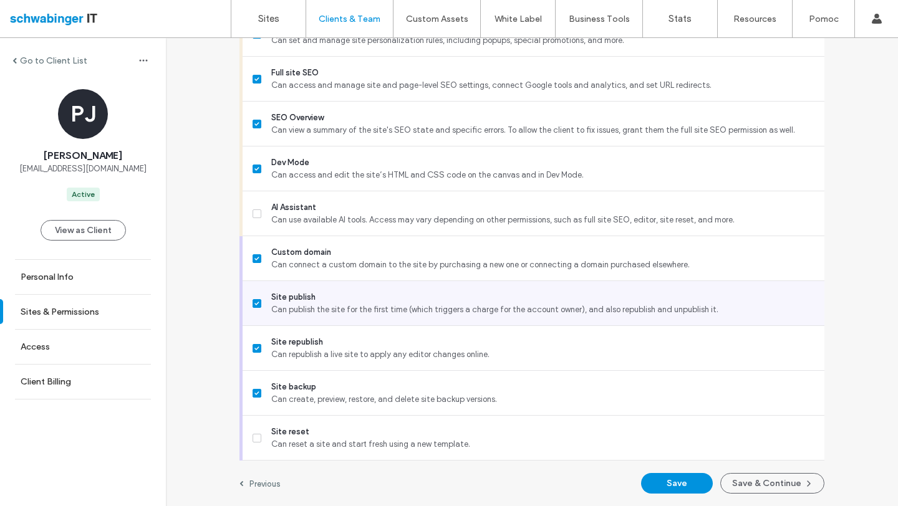
click at [284, 214] on span "Can use available AI tools. Access may vary depending on other permissions, suc…" at bounding box center [542, 220] width 543 height 12
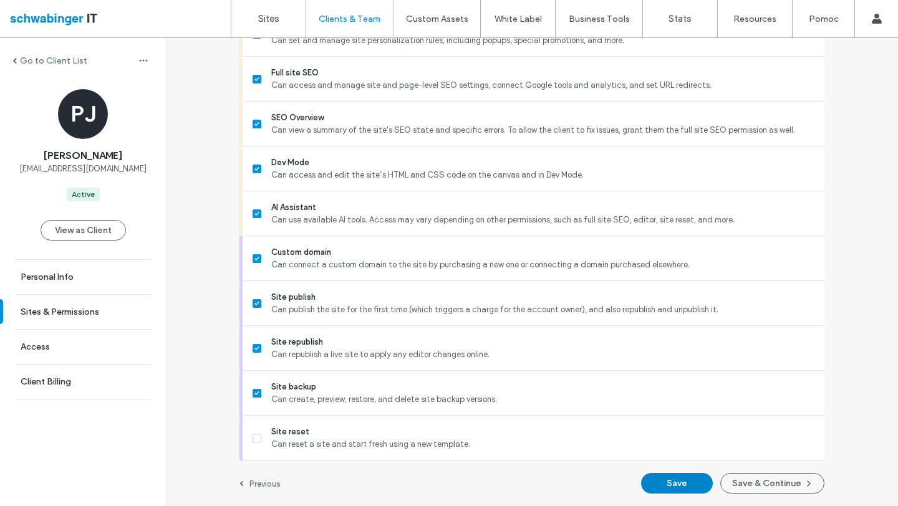
click at [696, 480] on button "Save" at bounding box center [677, 483] width 72 height 21
click at [763, 482] on button "Save & Continue" at bounding box center [772, 483] width 104 height 21
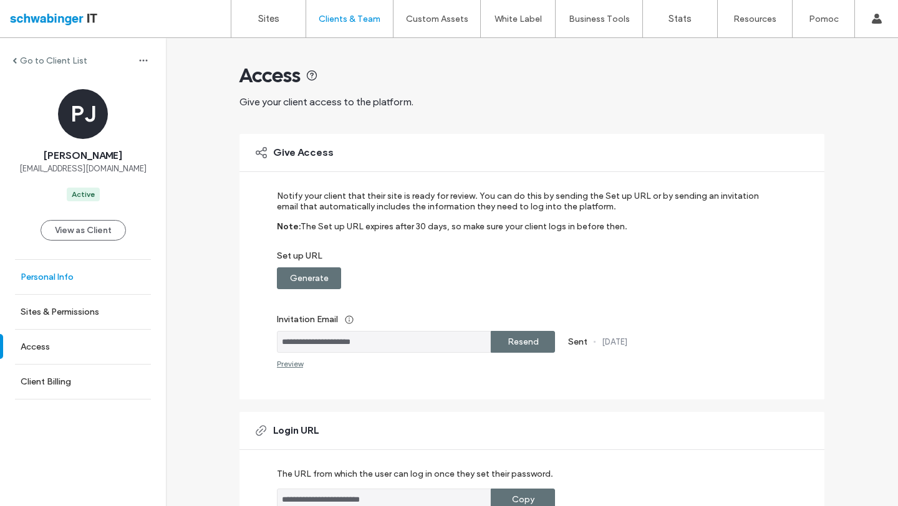
click at [55, 282] on label "Personal Info" at bounding box center [47, 277] width 53 height 11
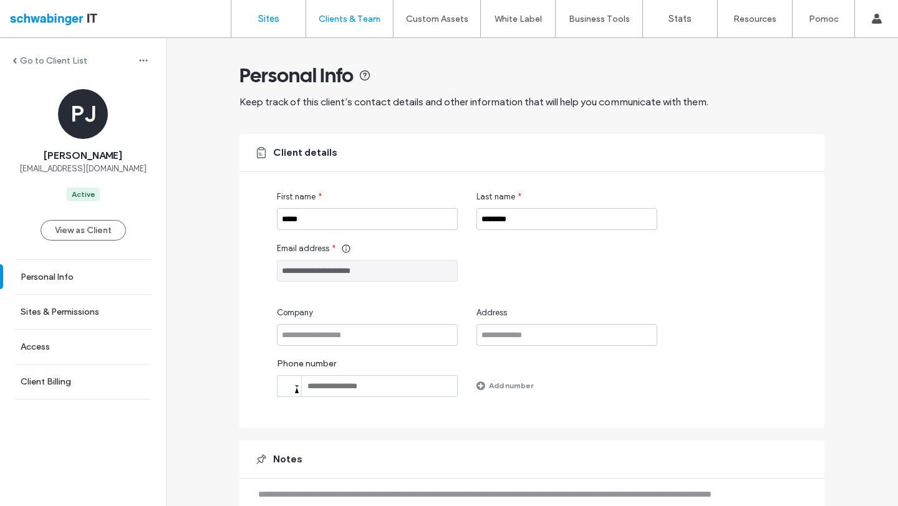
click at [274, 22] on label "Sites" at bounding box center [268, 18] width 21 height 11
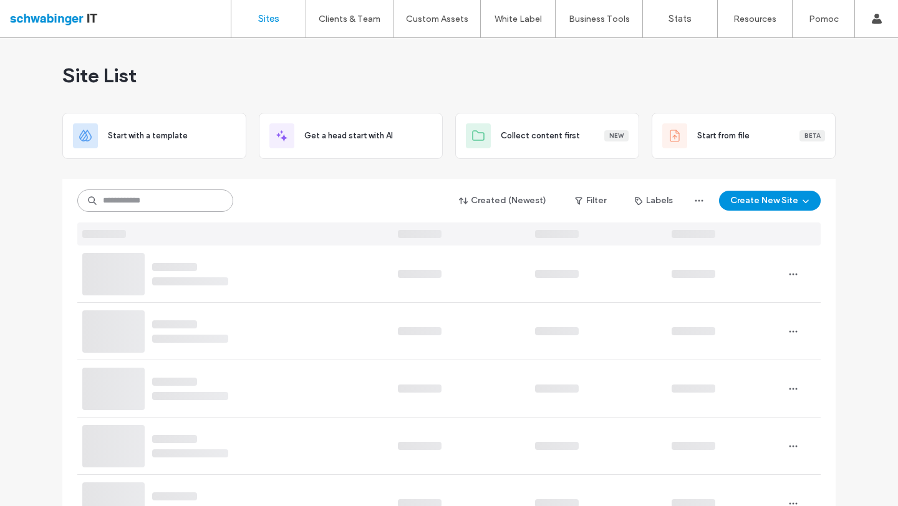
click at [140, 196] on input at bounding box center [155, 201] width 156 height 22
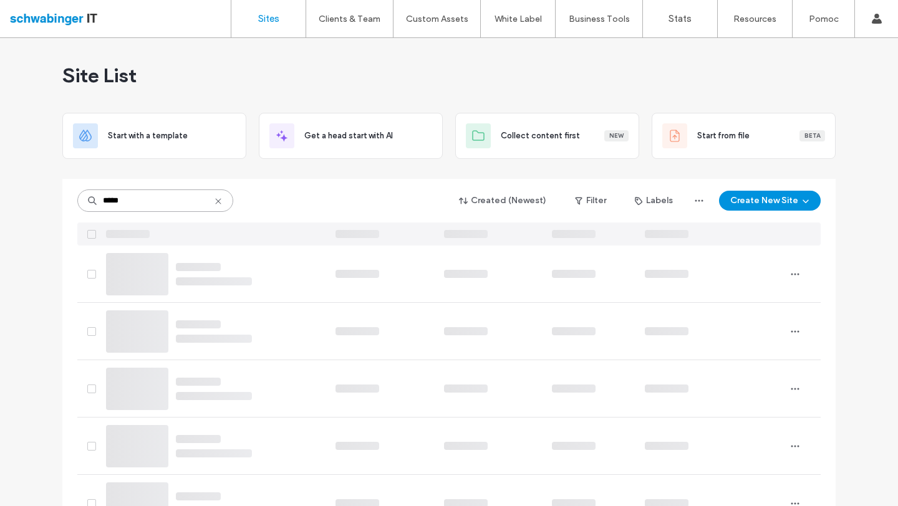
type input "*****"
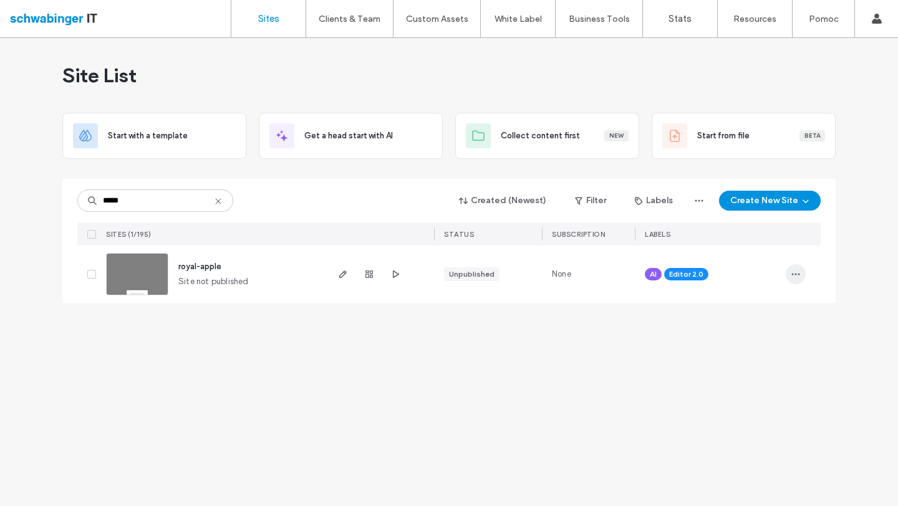
click at [795, 276] on icon "button" at bounding box center [796, 274] width 10 height 10
click at [216, 266] on span "royal-apple" at bounding box center [199, 266] width 43 height 9
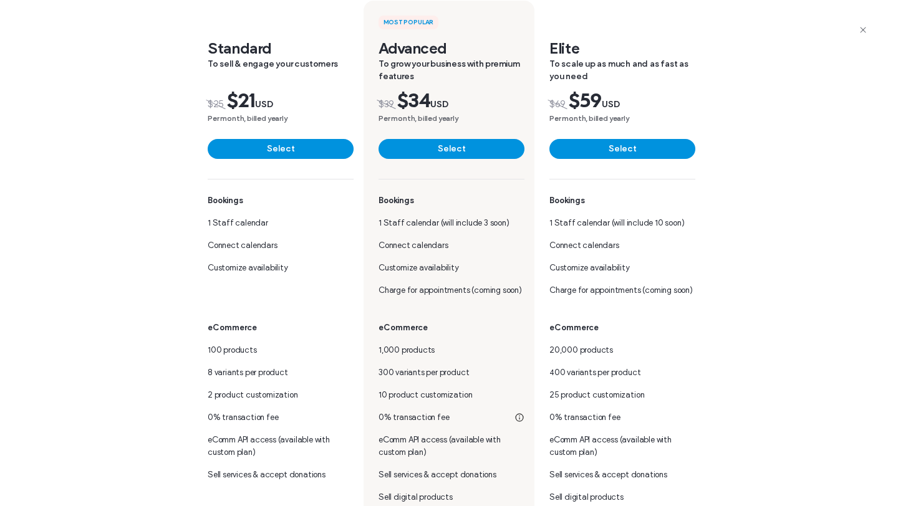
scroll to position [183, 0]
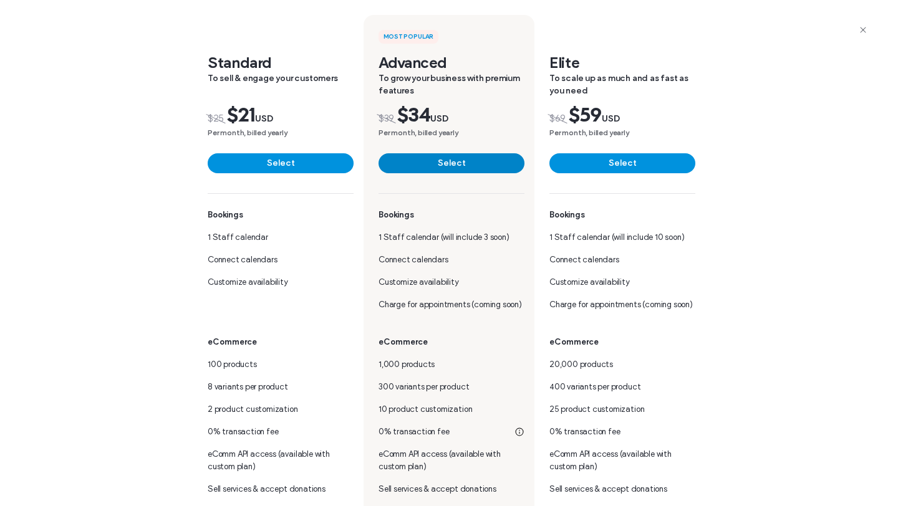
click at [428, 165] on button "Select" at bounding box center [451, 163] width 146 height 20
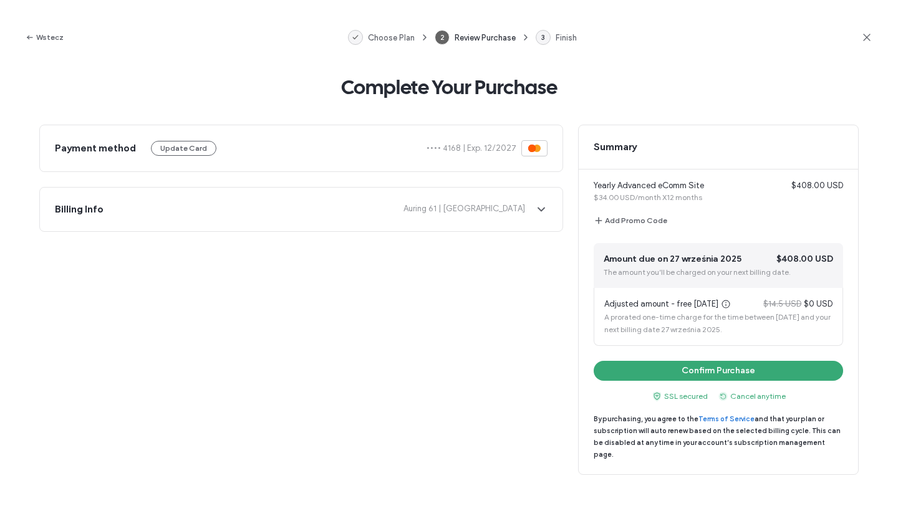
click at [666, 189] on span "Yearly Advanced eComm Site" at bounding box center [685, 186] width 183 height 12
click at [44, 36] on button "Wstecz" at bounding box center [44, 37] width 39 height 15
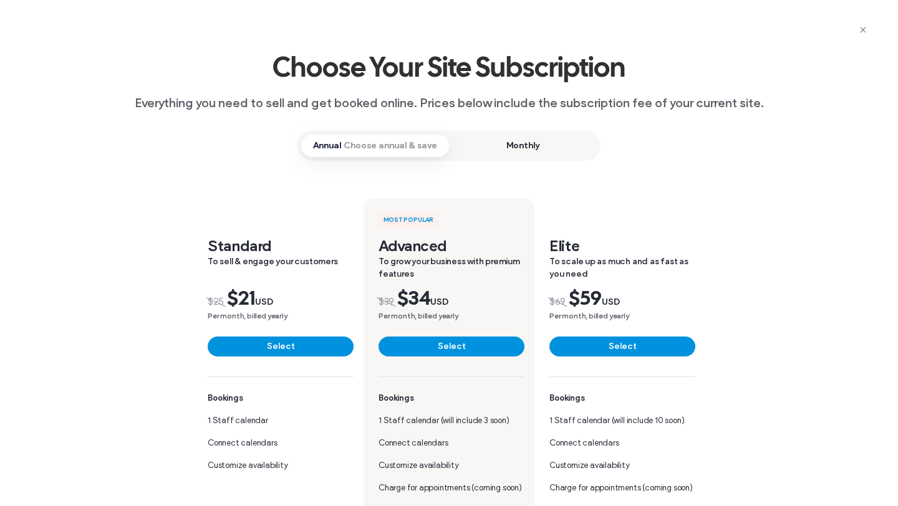
click at [516, 150] on span "Monthly" at bounding box center [523, 146] width 148 height 22
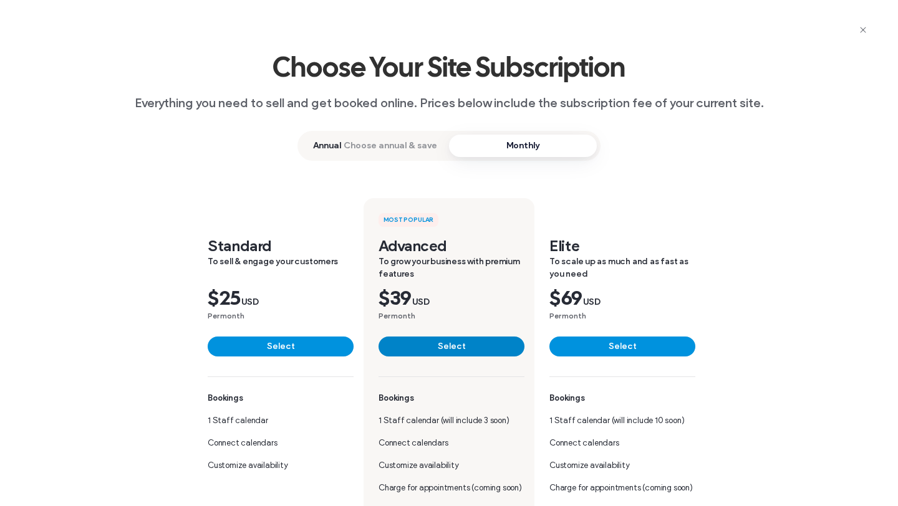
click at [455, 347] on button "Select" at bounding box center [451, 347] width 146 height 20
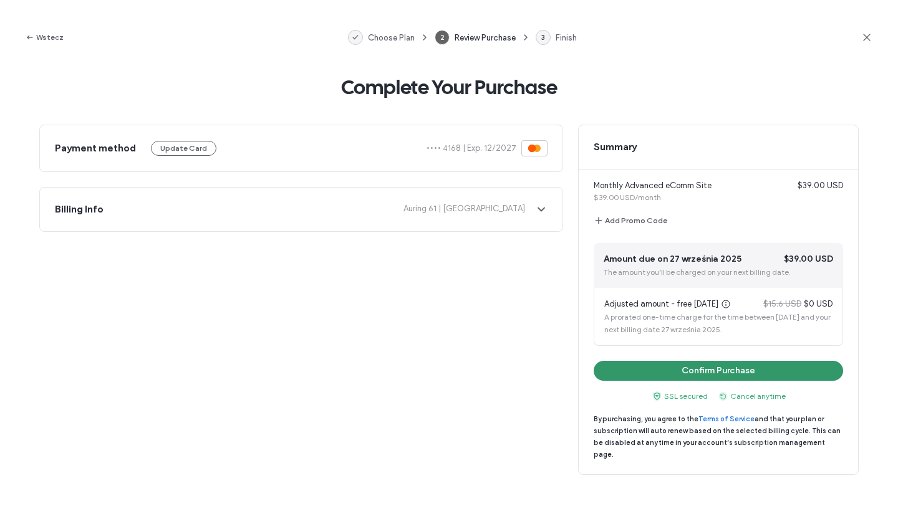
click at [661, 363] on button "Confirm Purchase" at bounding box center [718, 371] width 249 height 20
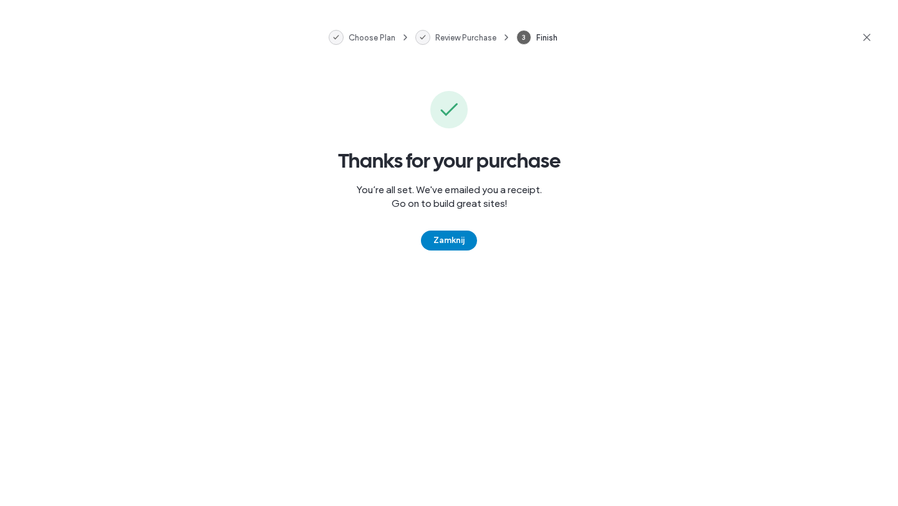
click at [452, 239] on button "Zamknij" at bounding box center [449, 241] width 56 height 20
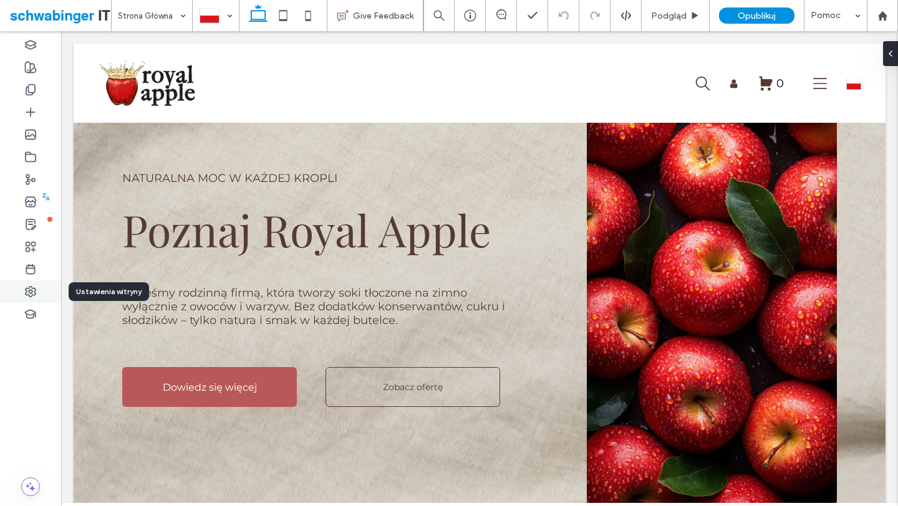
click at [31, 292] on icon at bounding box center [30, 292] width 12 height 12
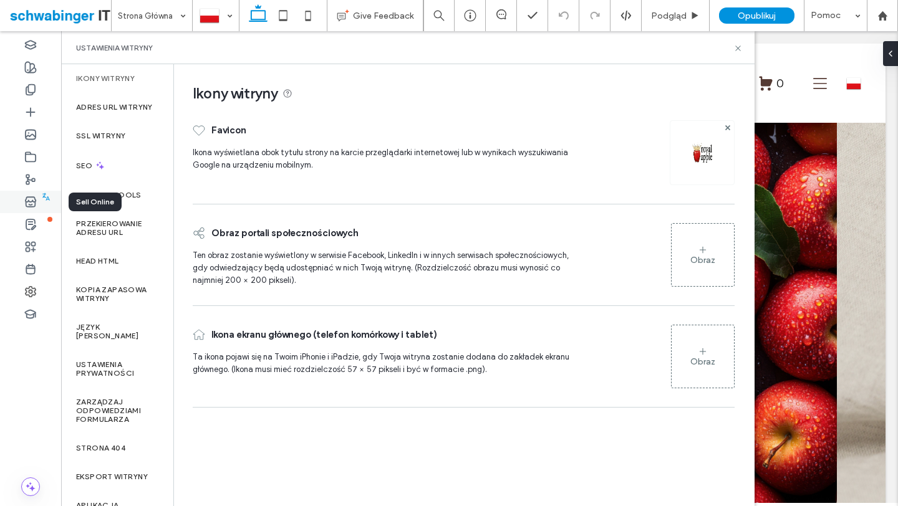
click at [39, 199] on div at bounding box center [30, 202] width 61 height 22
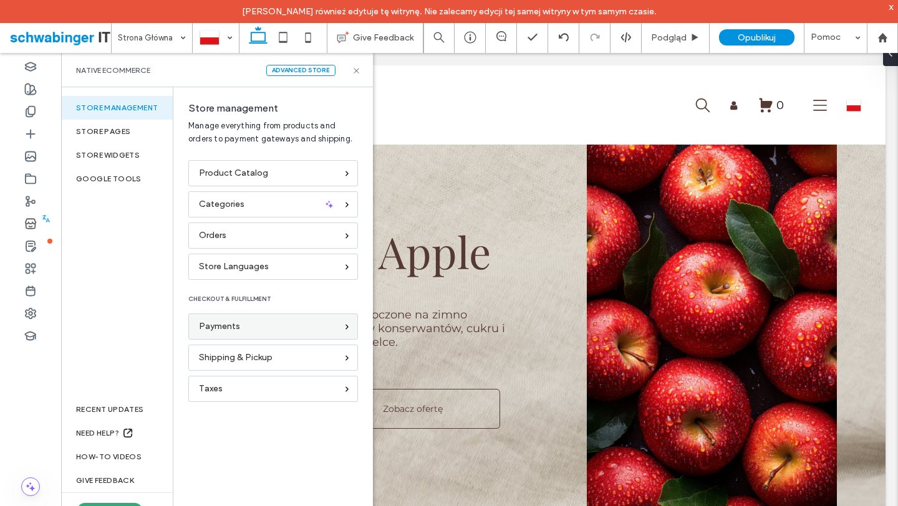
click at [311, 328] on div "Payments" at bounding box center [268, 327] width 138 height 14
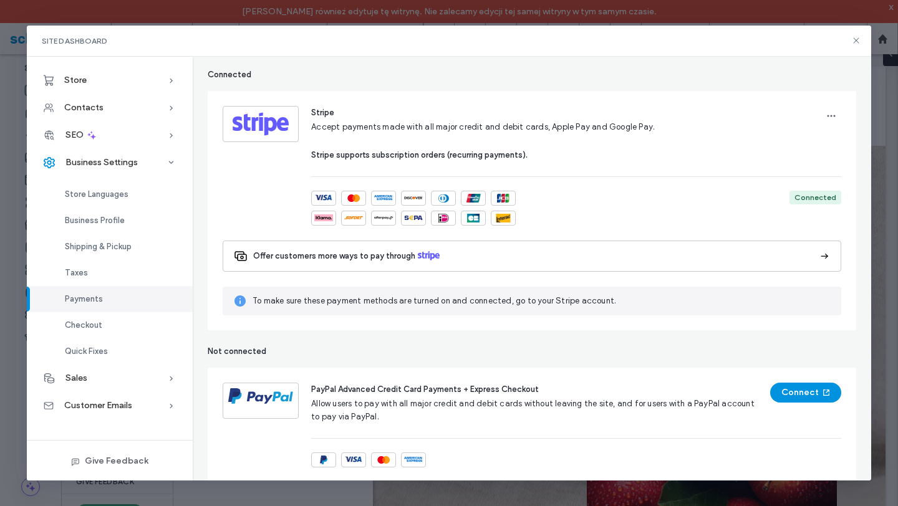
scroll to position [76, 0]
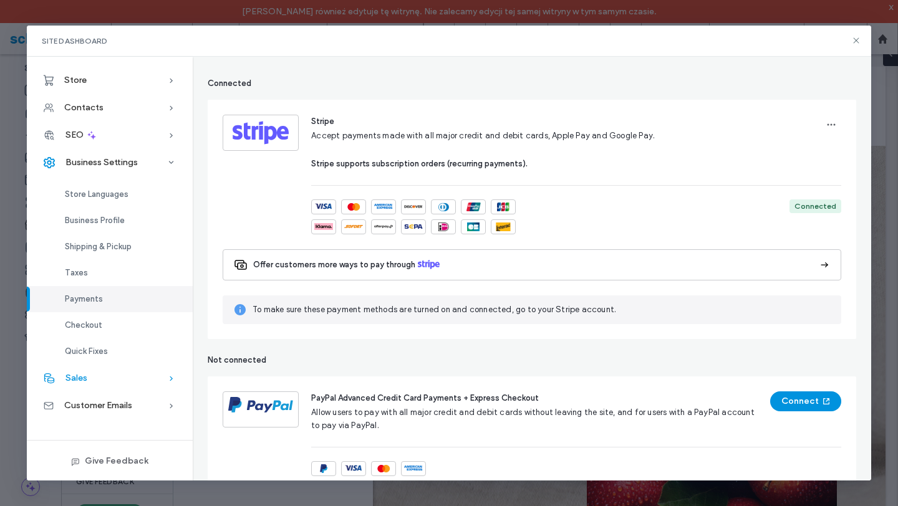
click at [100, 378] on div "Sales" at bounding box center [110, 378] width 166 height 27
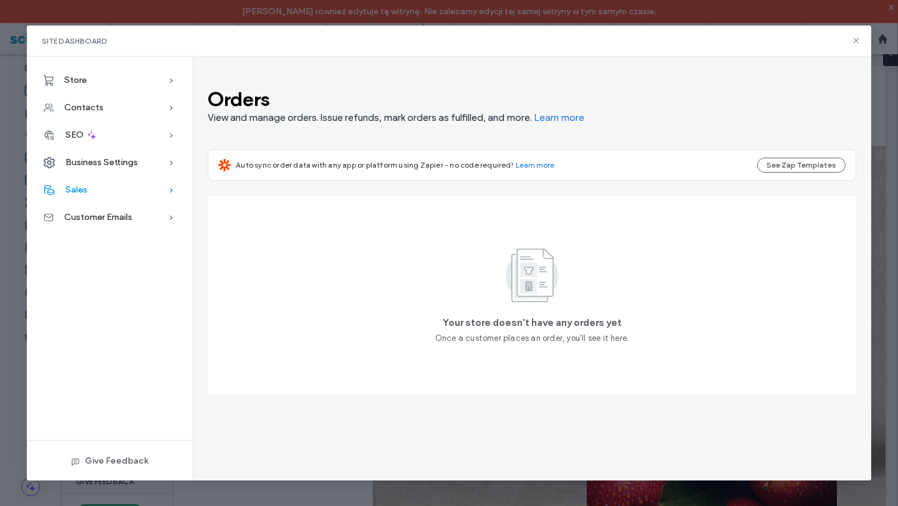
scroll to position [0, 0]
click at [90, 247] on span "Abandoned Carts" at bounding box center [97, 247] width 65 height 9
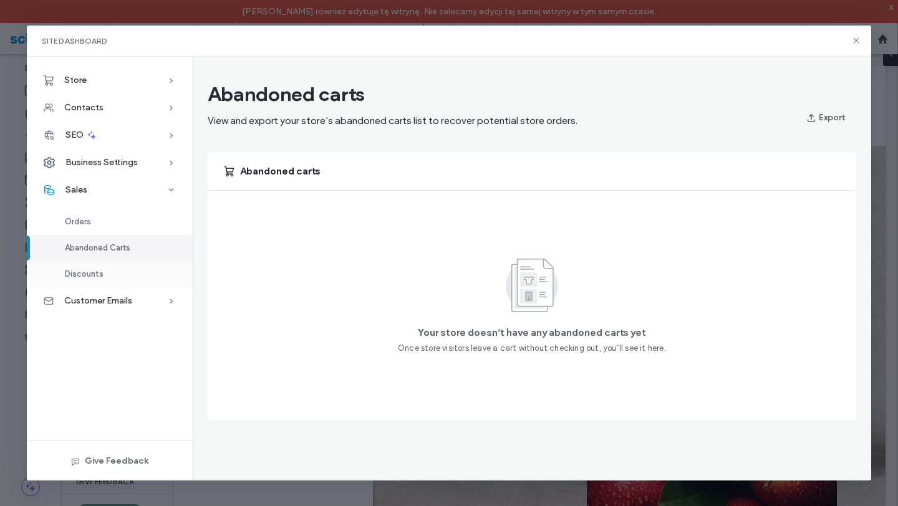
click at [87, 272] on span "Discounts" at bounding box center [84, 273] width 39 height 9
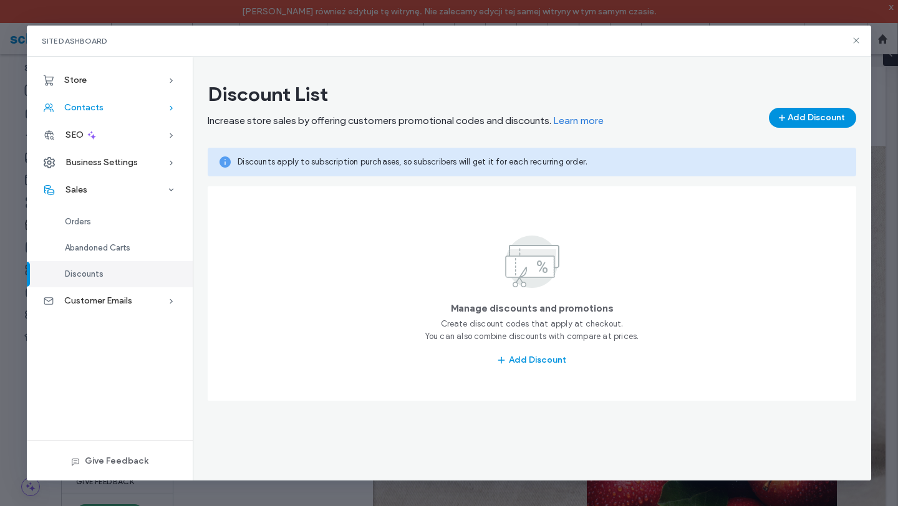
click at [95, 105] on span "Contacts" at bounding box center [83, 107] width 39 height 11
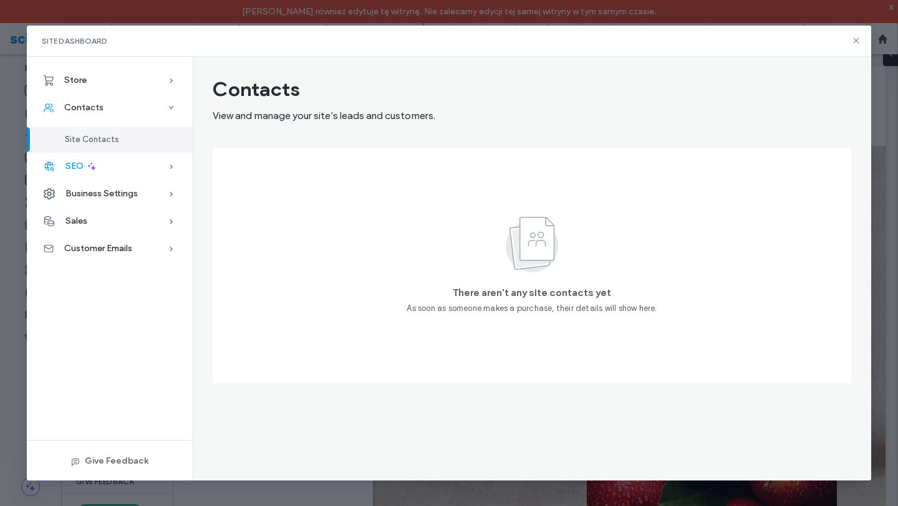
click at [112, 163] on div "SEO" at bounding box center [110, 166] width 166 height 27
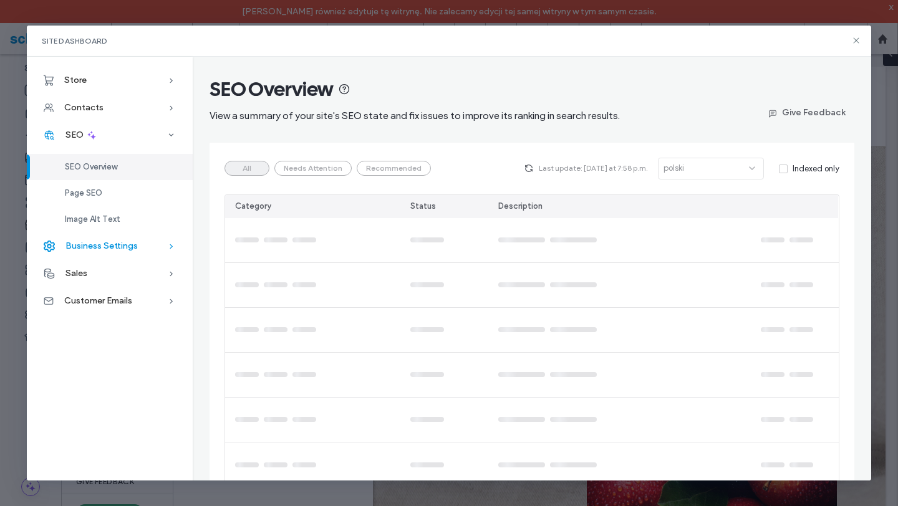
click at [107, 249] on span "Business Settings" at bounding box center [101, 246] width 72 height 11
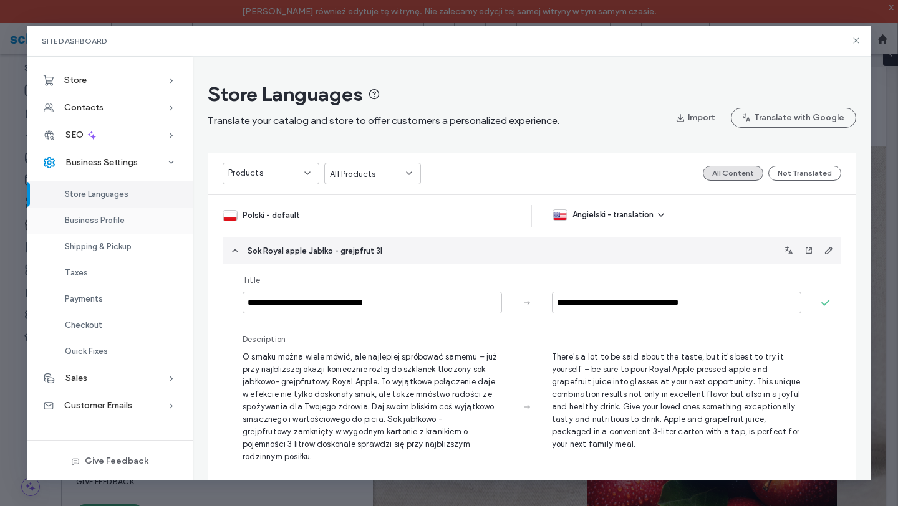
click at [97, 221] on span "Business Profile" at bounding box center [95, 220] width 60 height 9
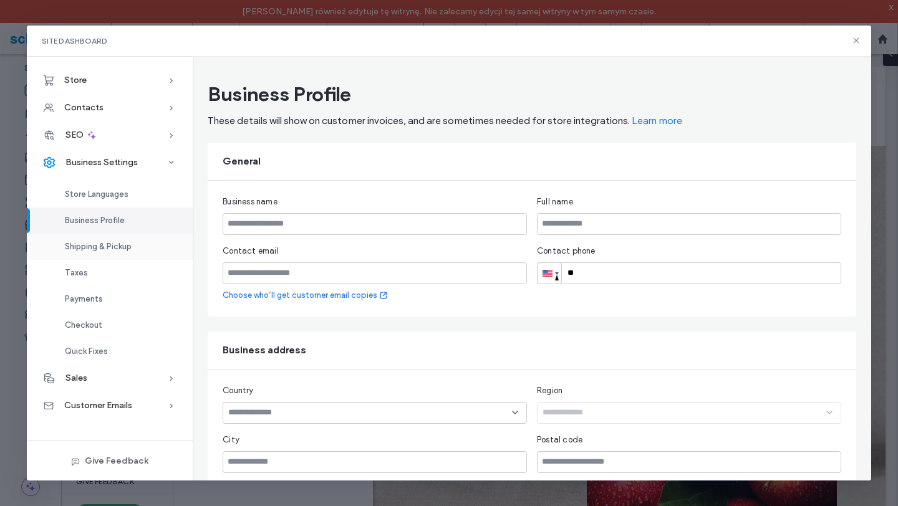
type input "**********"
type input "********"
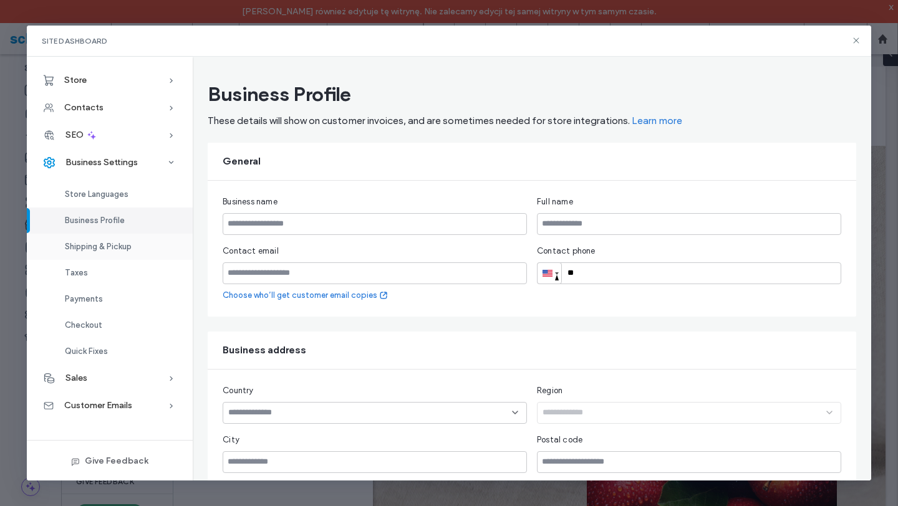
type input "******"
type input "**********"
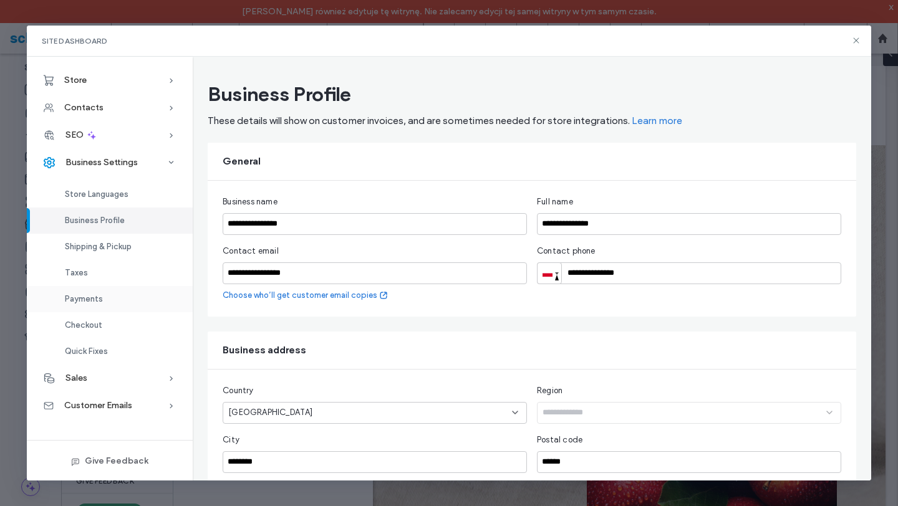
click at [84, 297] on span "Payments" at bounding box center [84, 298] width 38 height 9
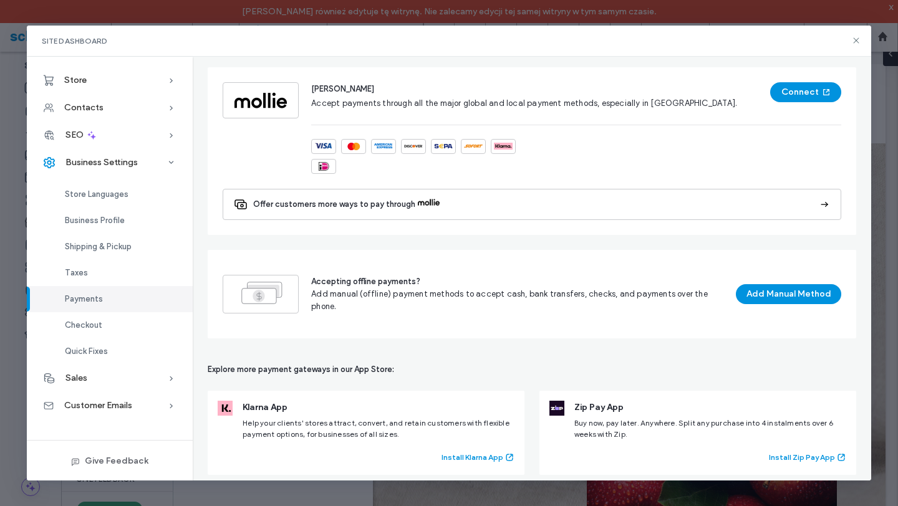
scroll to position [775, 0]
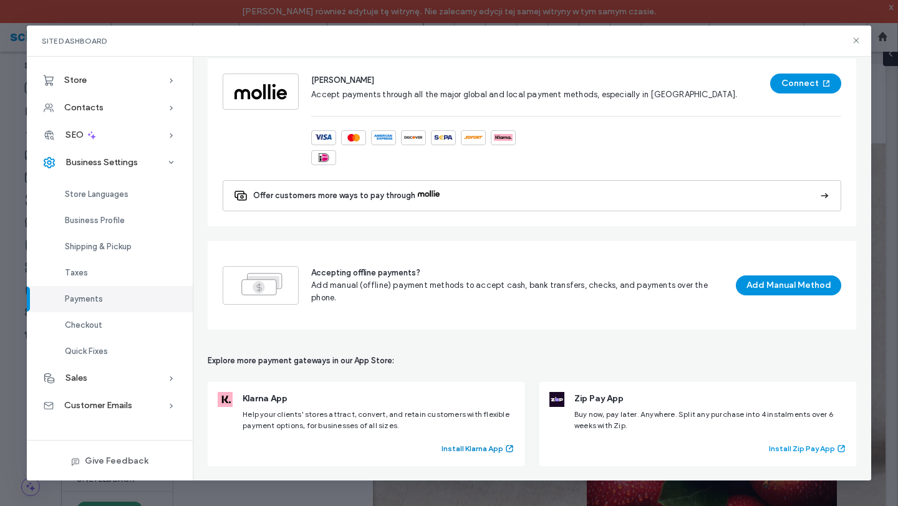
click at [484, 448] on button "Install Klarna App" at bounding box center [477, 448] width 73 height 15
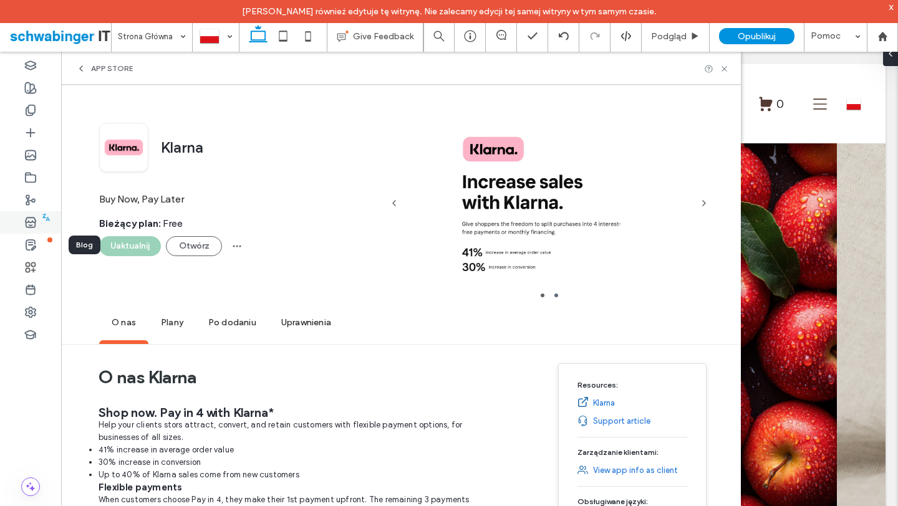
click at [36, 223] on icon at bounding box center [30, 222] width 12 height 12
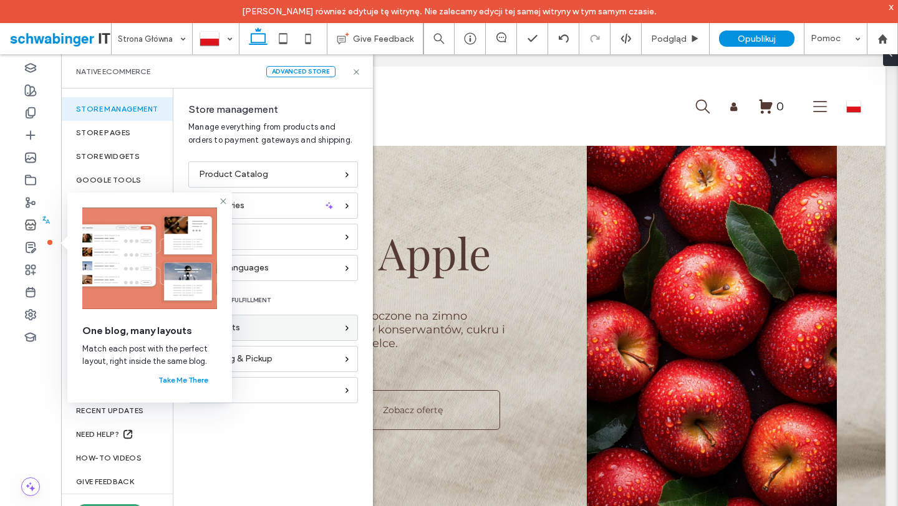
click at [272, 322] on div "Payments" at bounding box center [268, 328] width 138 height 14
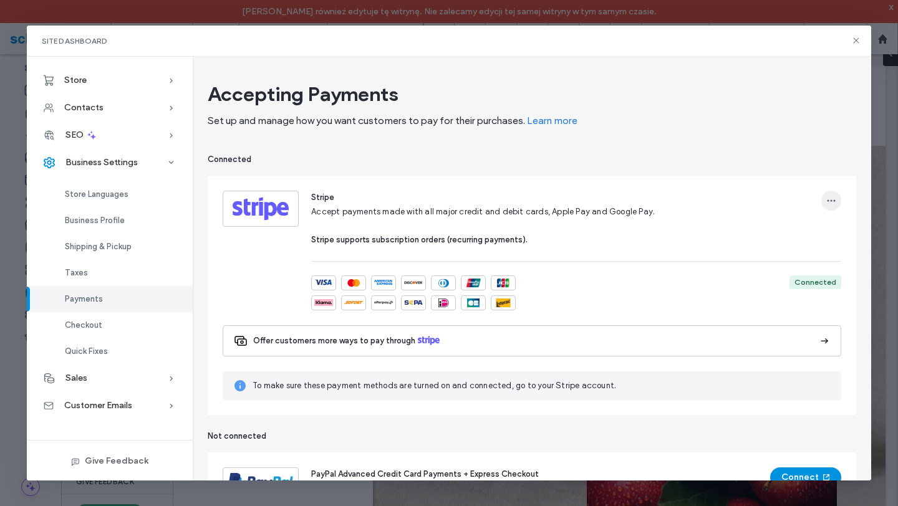
click at [830, 196] on icon "button" at bounding box center [831, 201] width 10 height 10
